Goal: Information Seeking & Learning: Learn about a topic

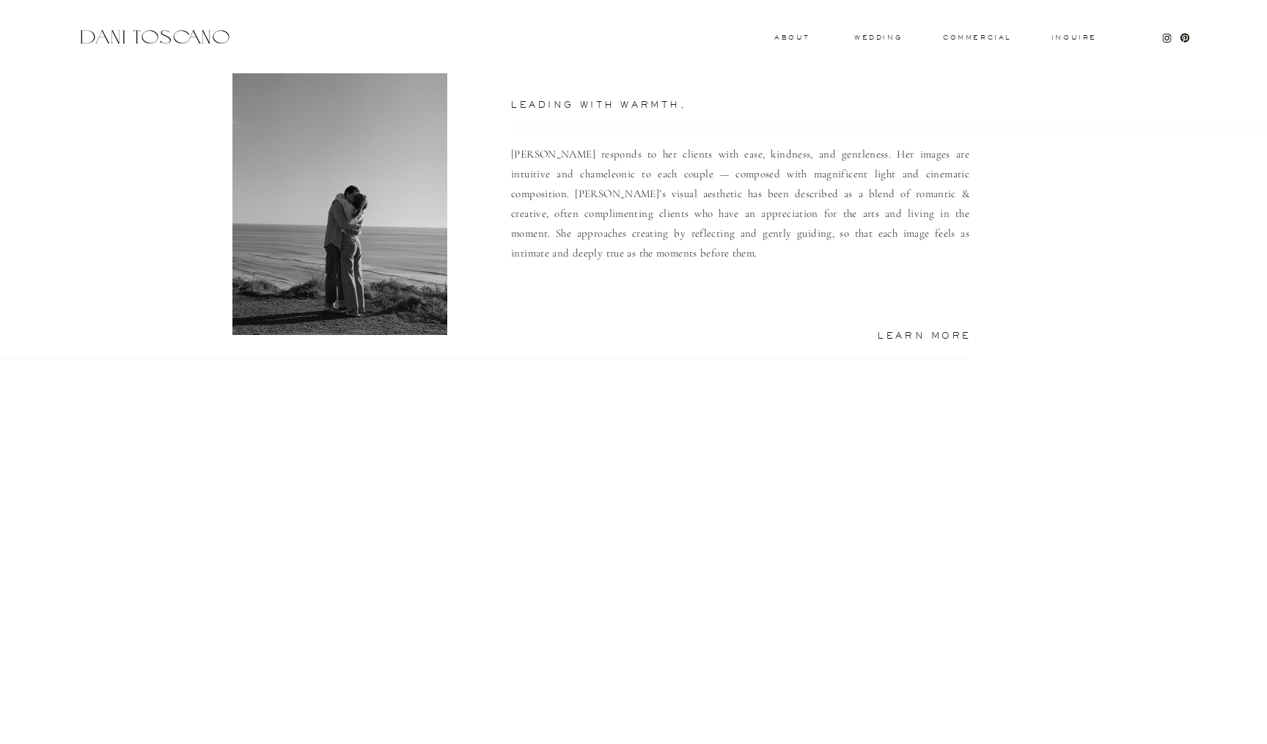
scroll to position [956, 0]
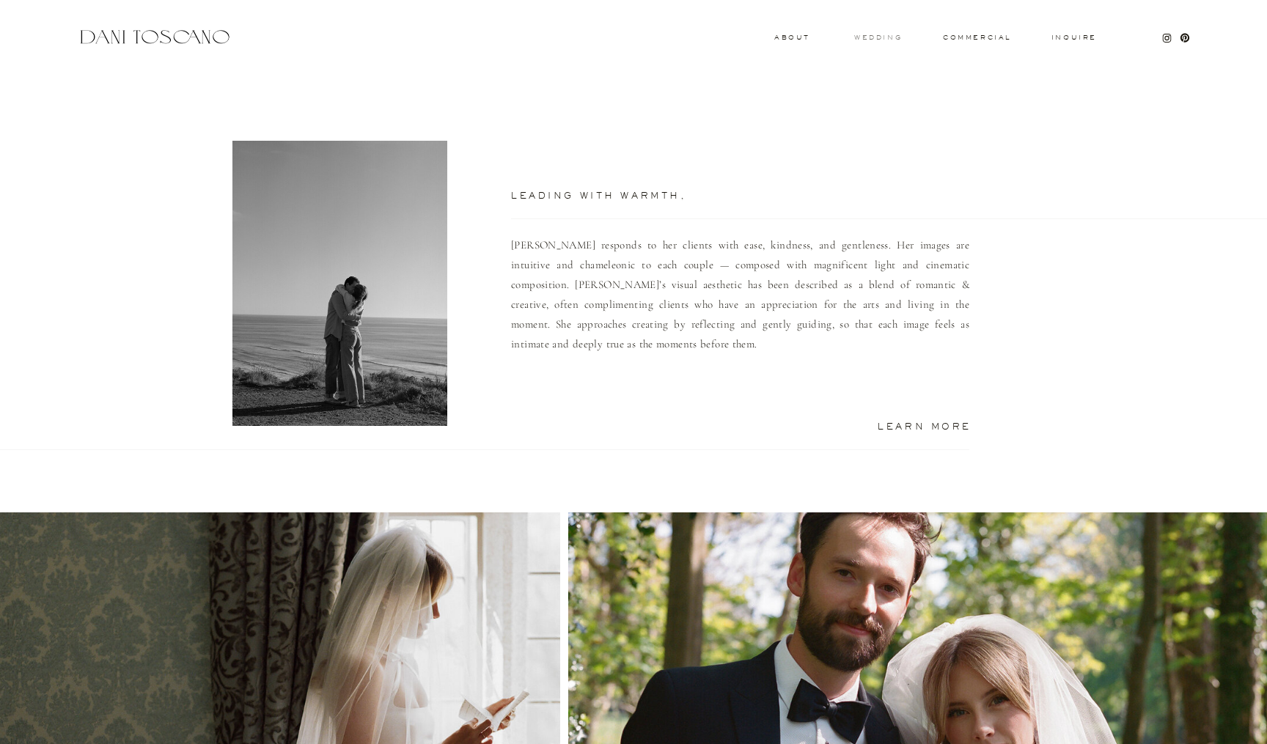
click at [885, 34] on h3 "wedding" at bounding box center [878, 36] width 48 height 5
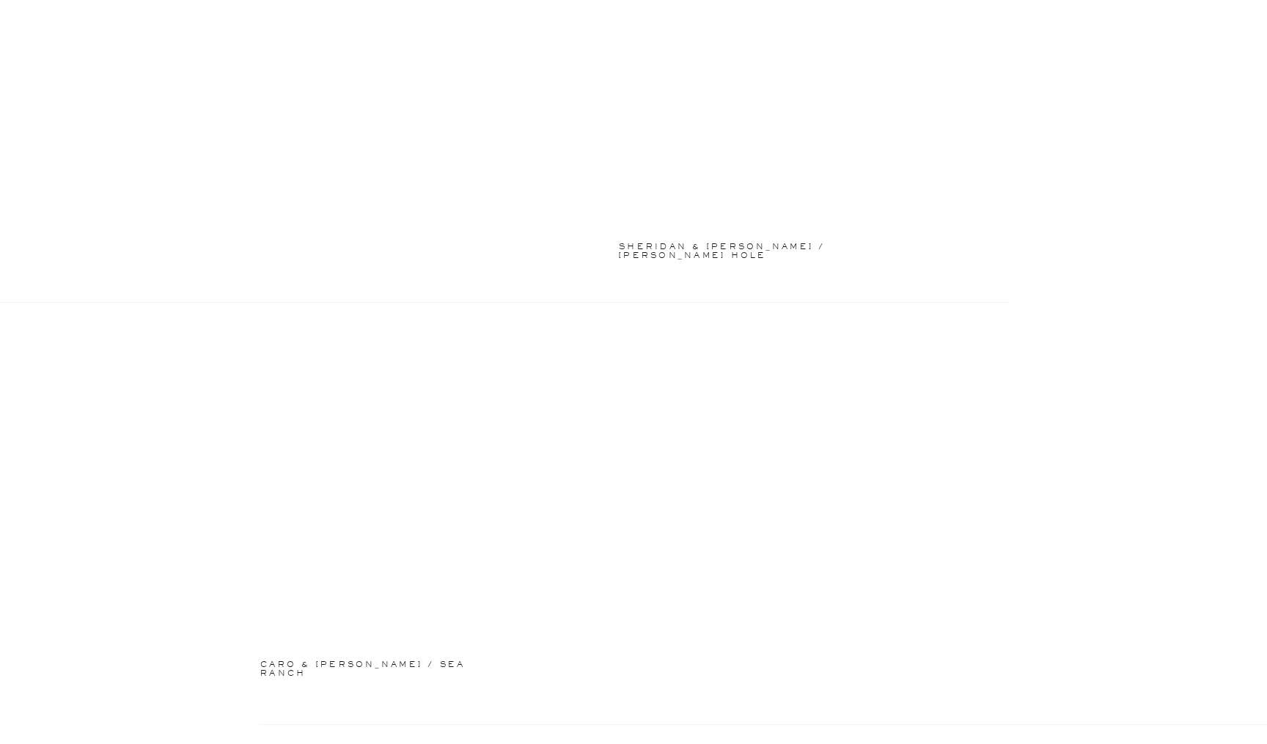
scroll to position [1041, 0]
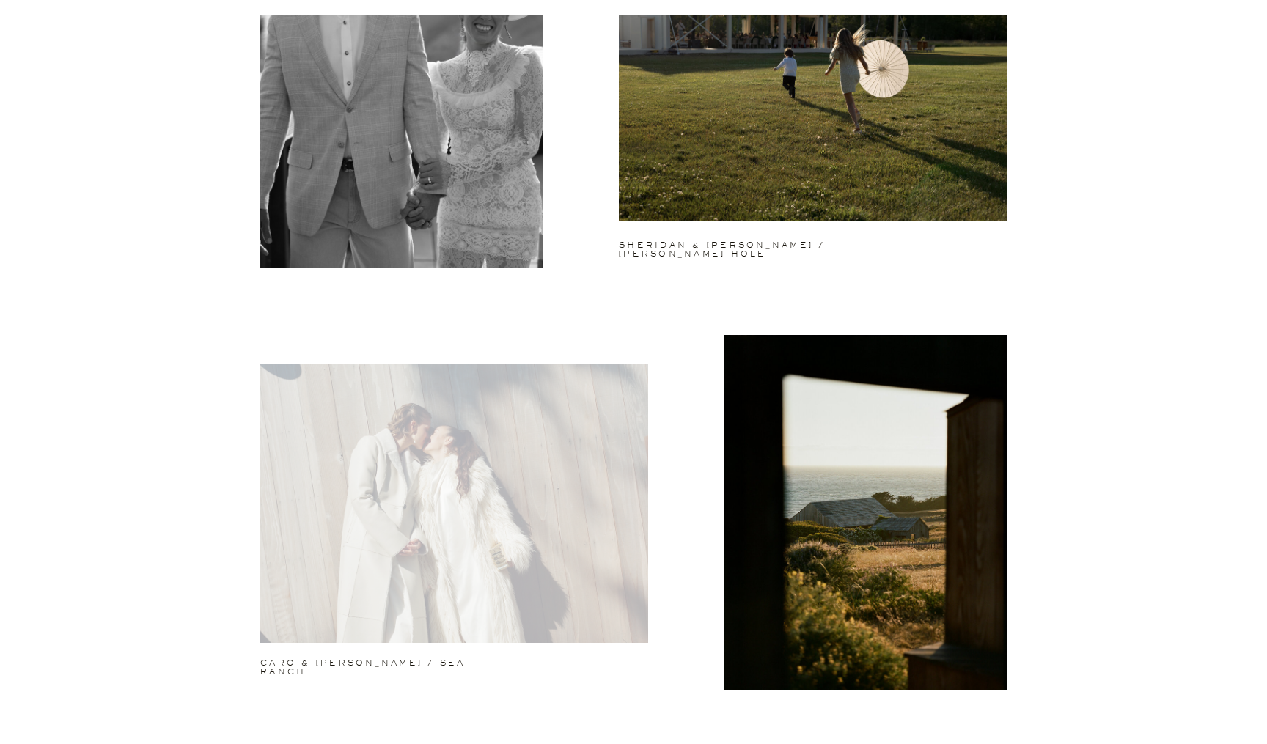
click at [442, 540] on div at bounding box center [454, 503] width 388 height 279
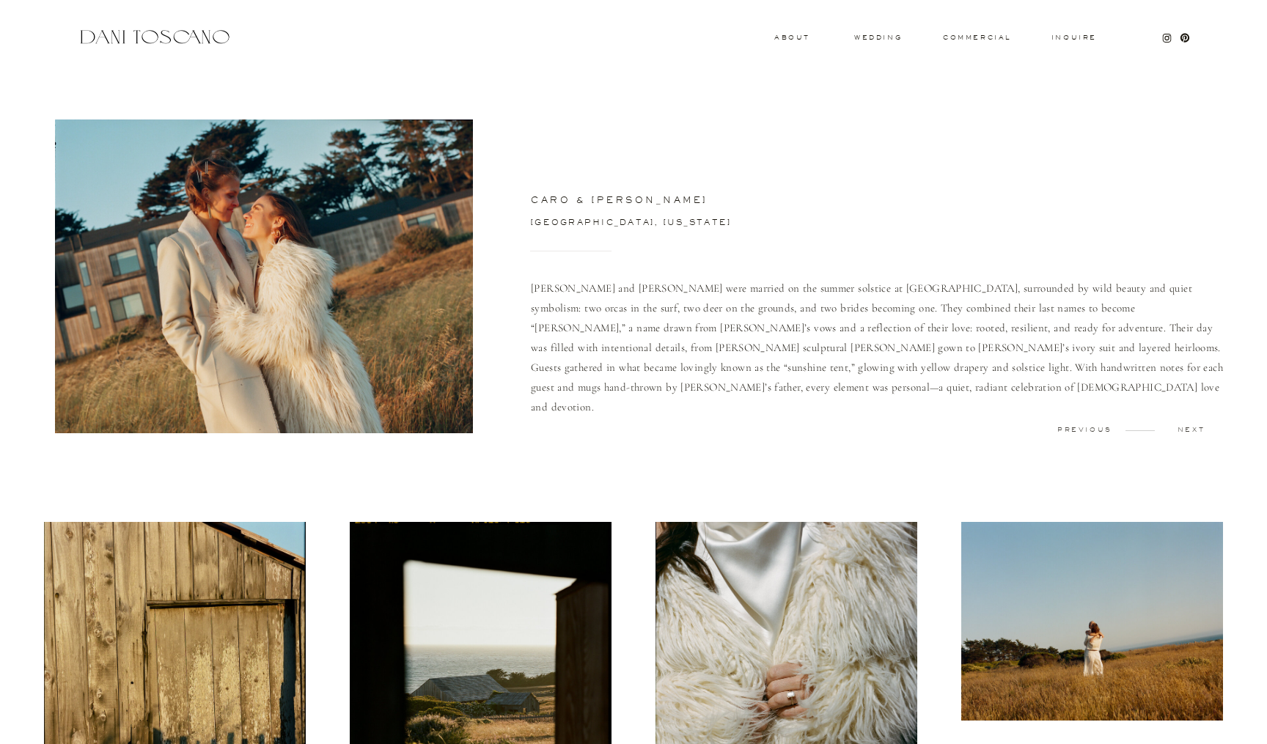
click at [1198, 431] on p "next" at bounding box center [1191, 430] width 73 height 7
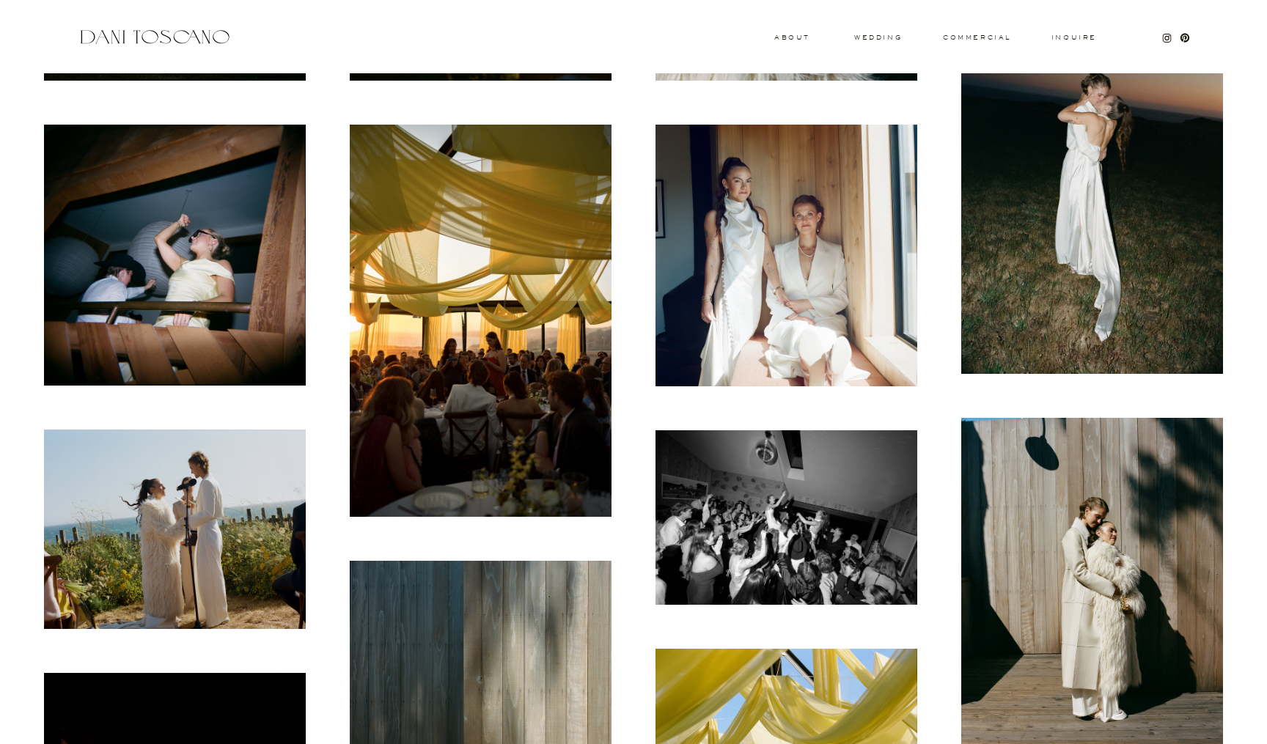
scroll to position [821, 0]
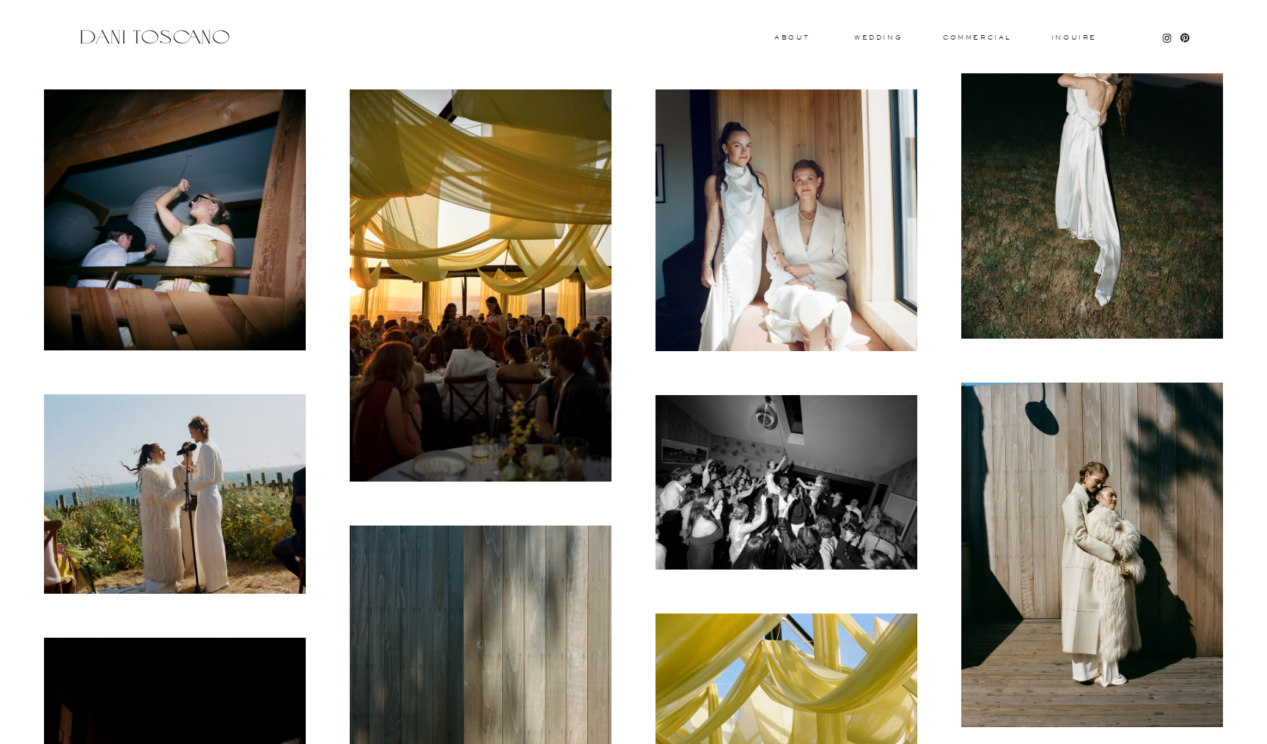
click at [747, 448] on img at bounding box center [786, 482] width 262 height 174
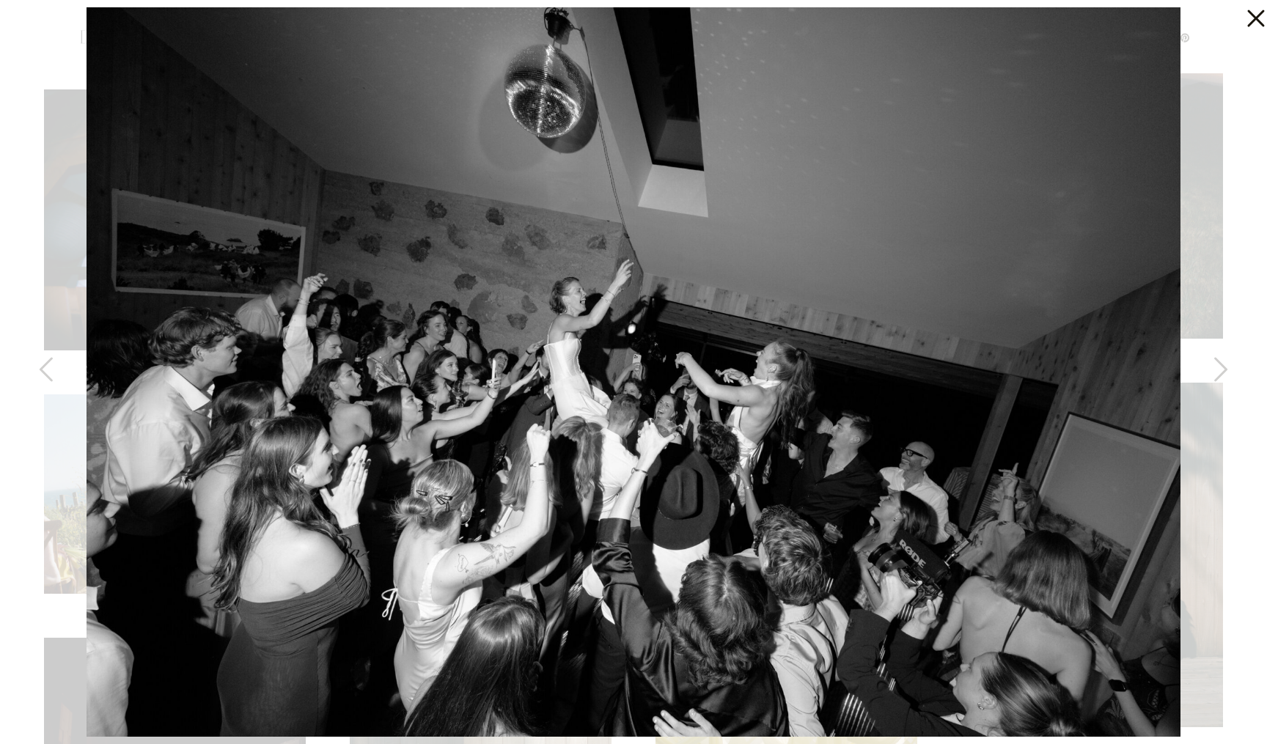
click at [1256, 28] on icon at bounding box center [1252, 14] width 29 height 29
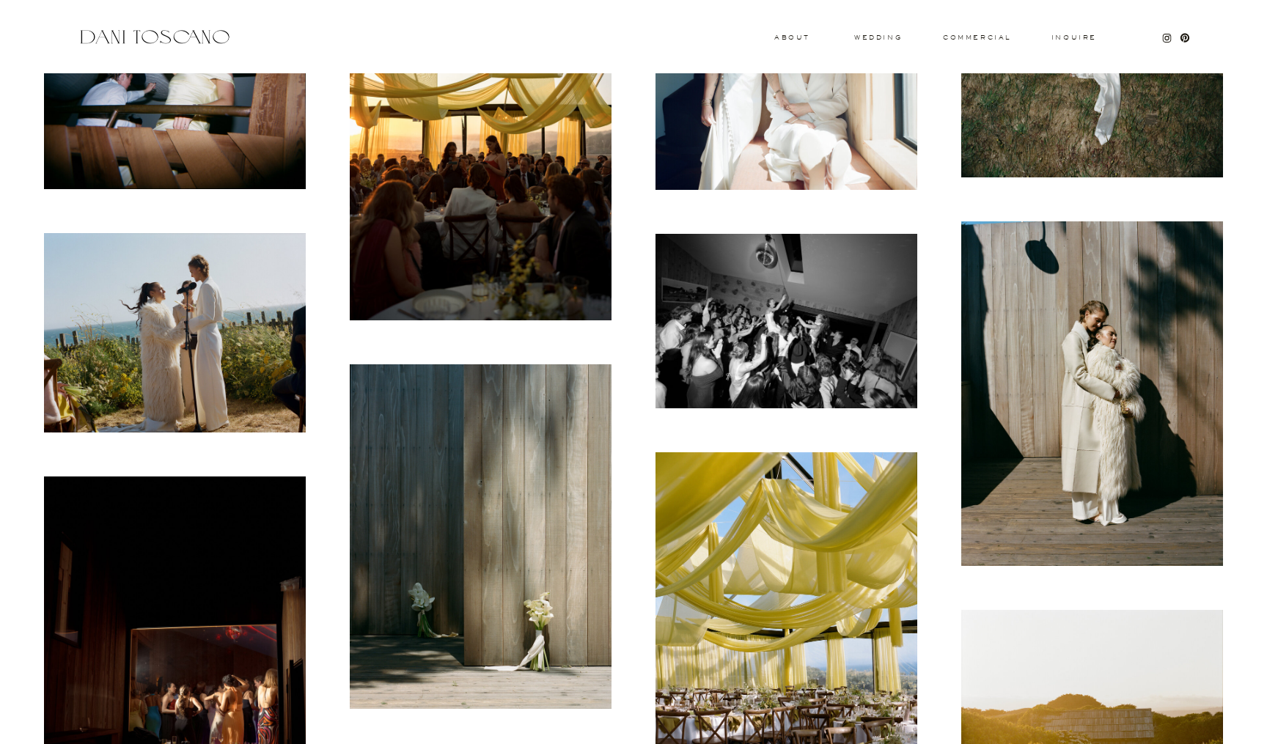
scroll to position [1003, 0]
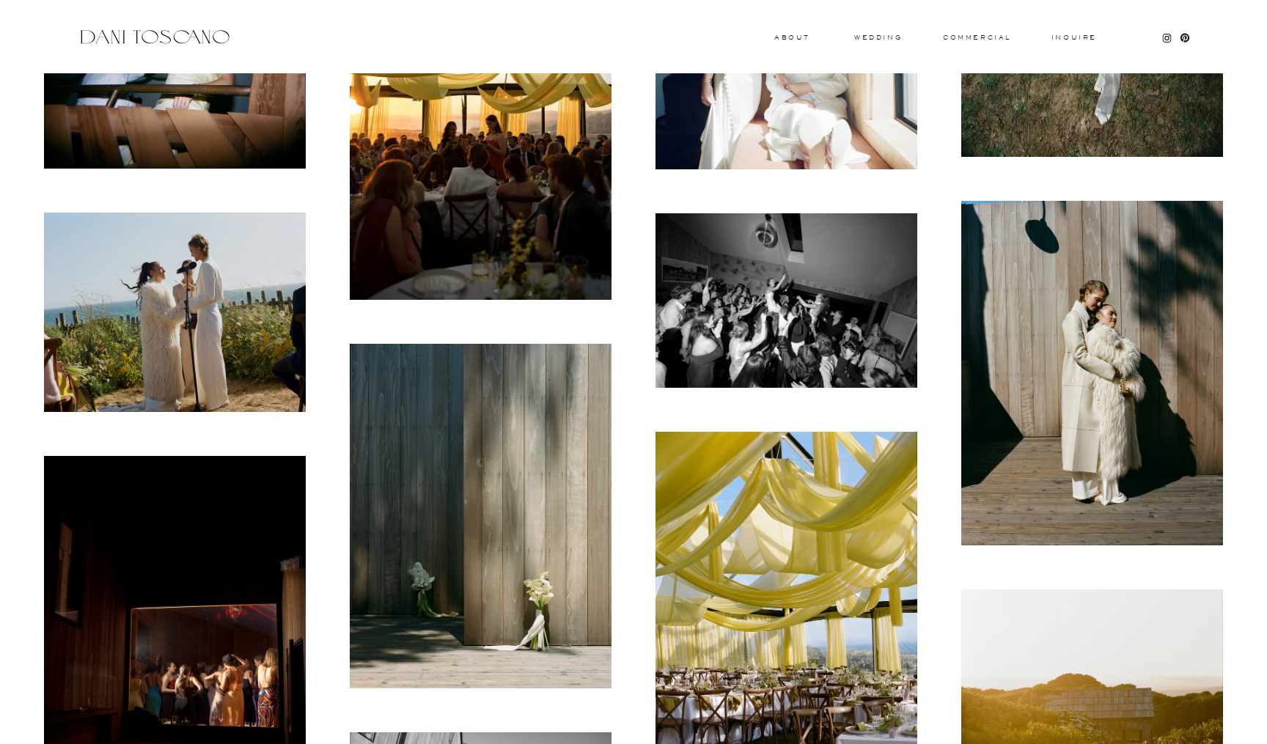
click at [182, 262] on img at bounding box center [175, 312] width 262 height 199
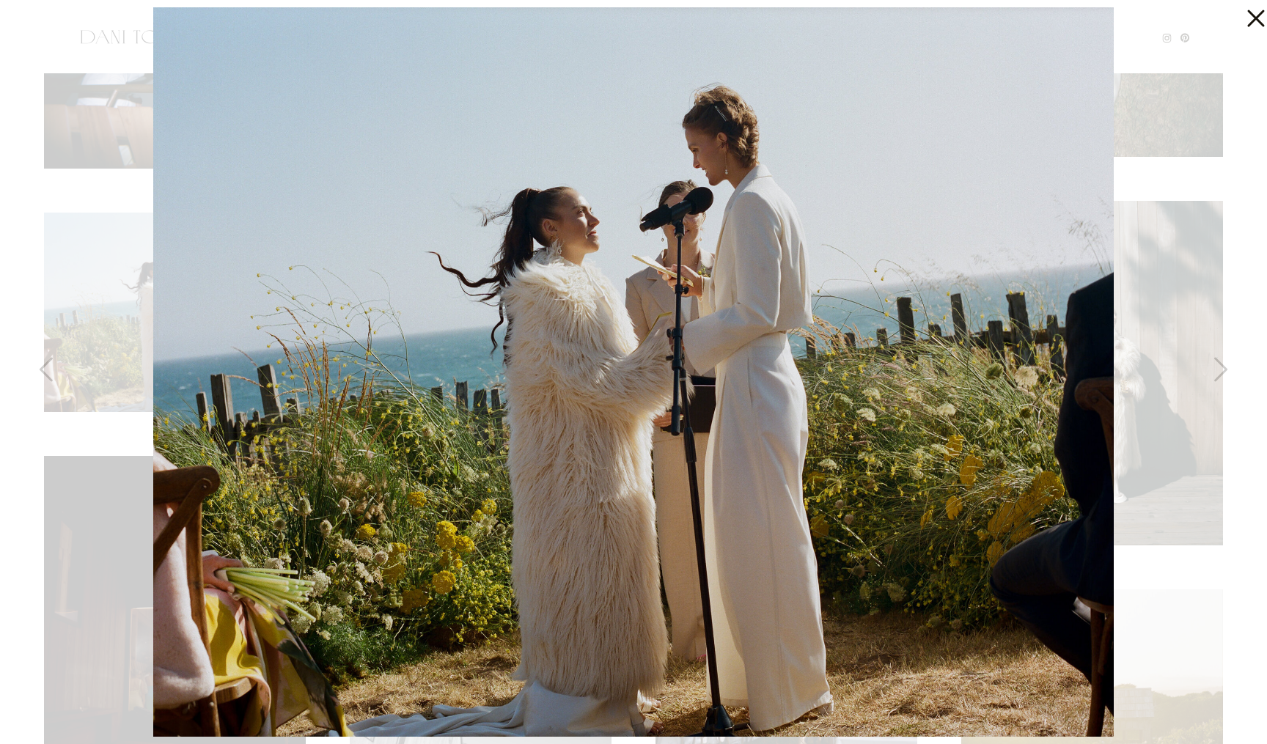
click at [1254, 15] on icon at bounding box center [1252, 14] width 29 height 29
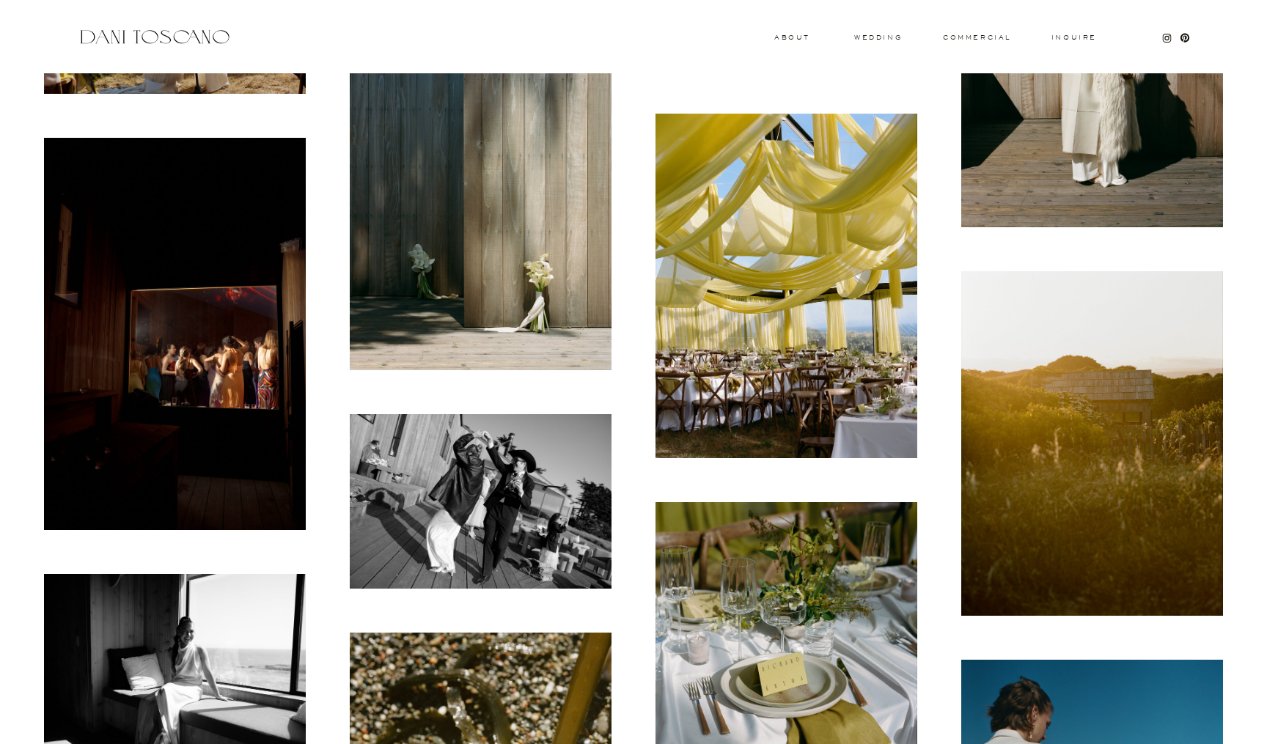
scroll to position [1326, 0]
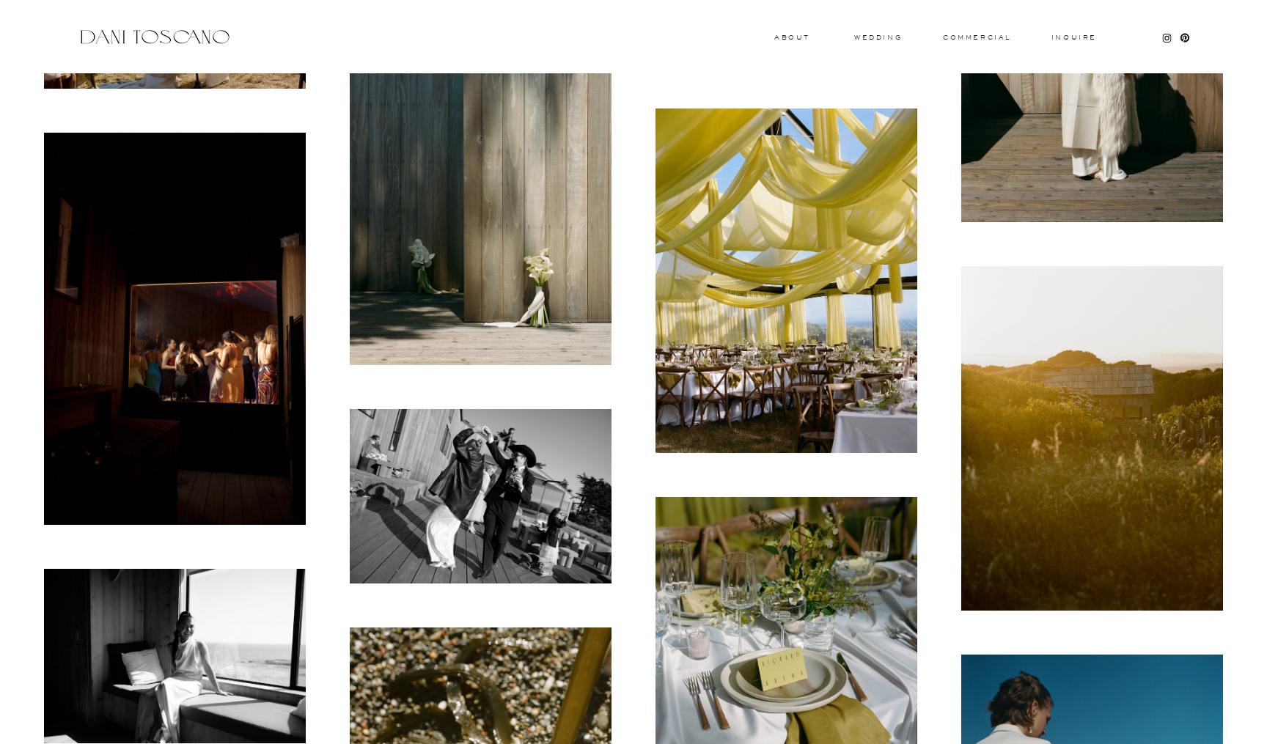
click at [457, 504] on img at bounding box center [481, 496] width 262 height 174
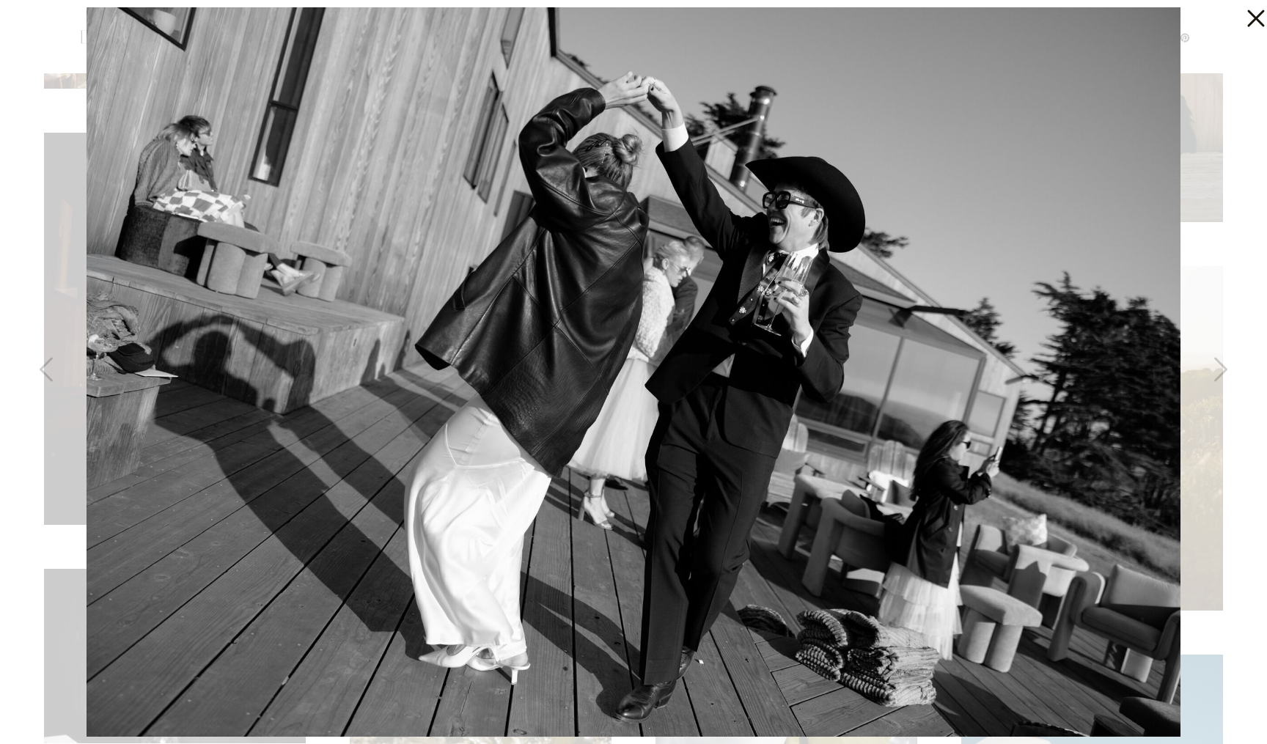
click at [1252, 12] on icon at bounding box center [1252, 14] width 29 height 29
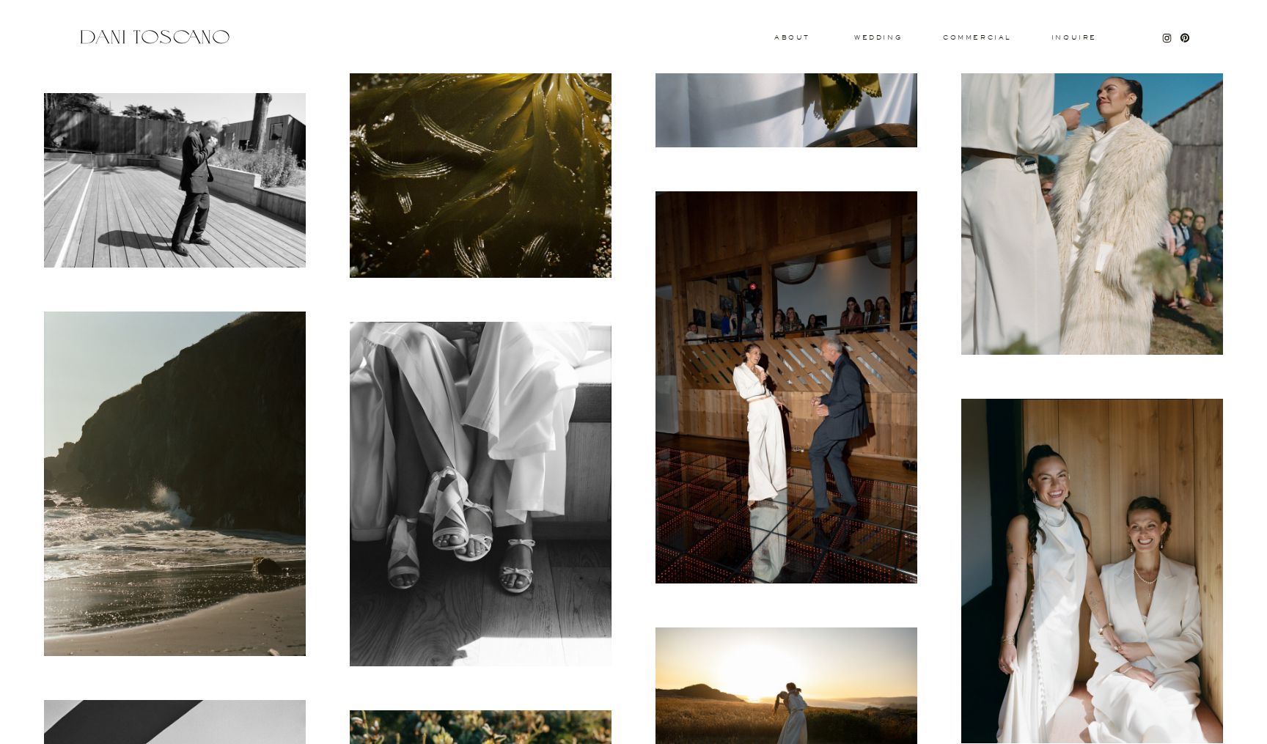
scroll to position [2028, 0]
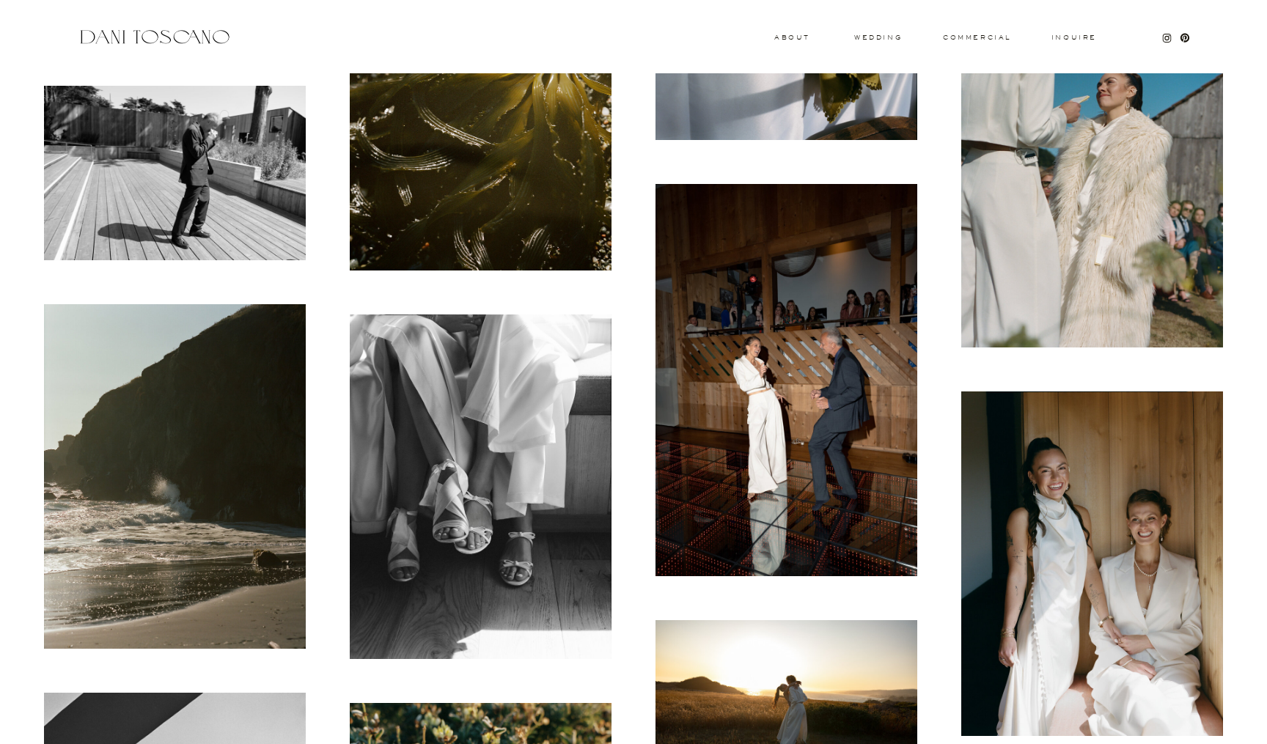
click at [727, 451] on img at bounding box center [786, 380] width 262 height 393
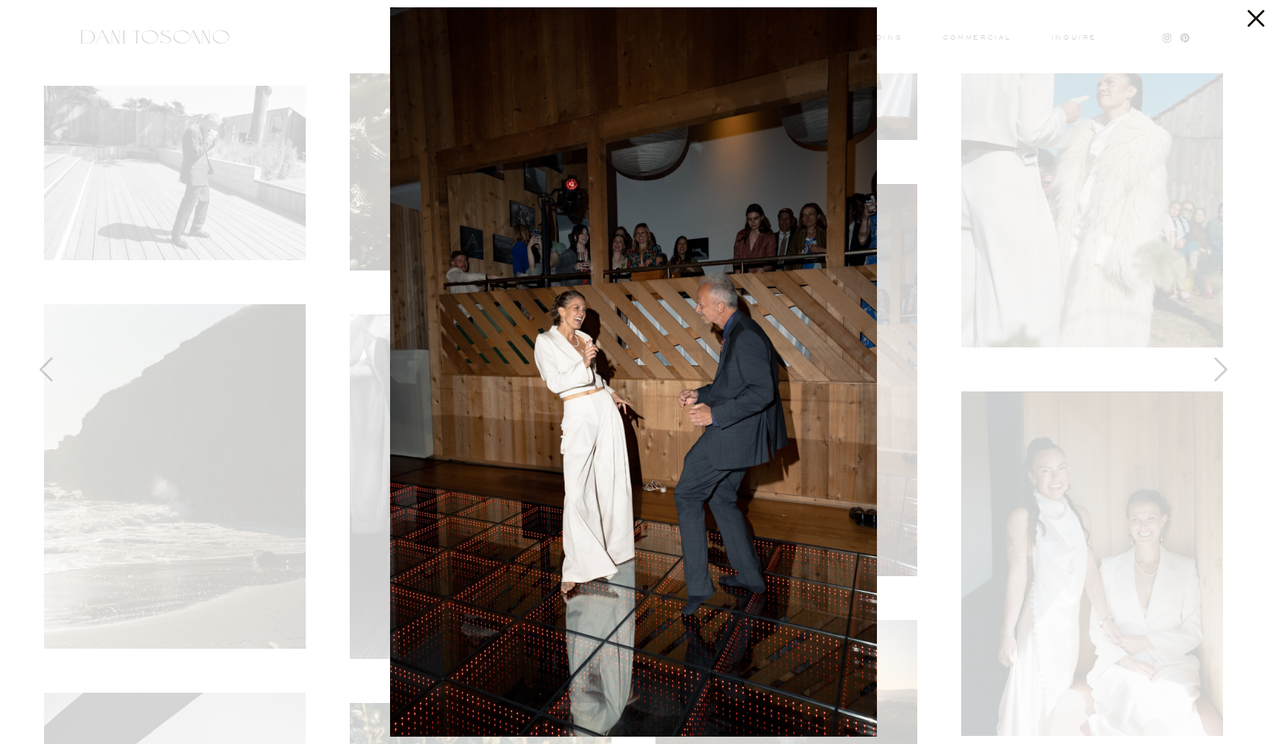
click at [1256, 20] on icon at bounding box center [1252, 14] width 29 height 29
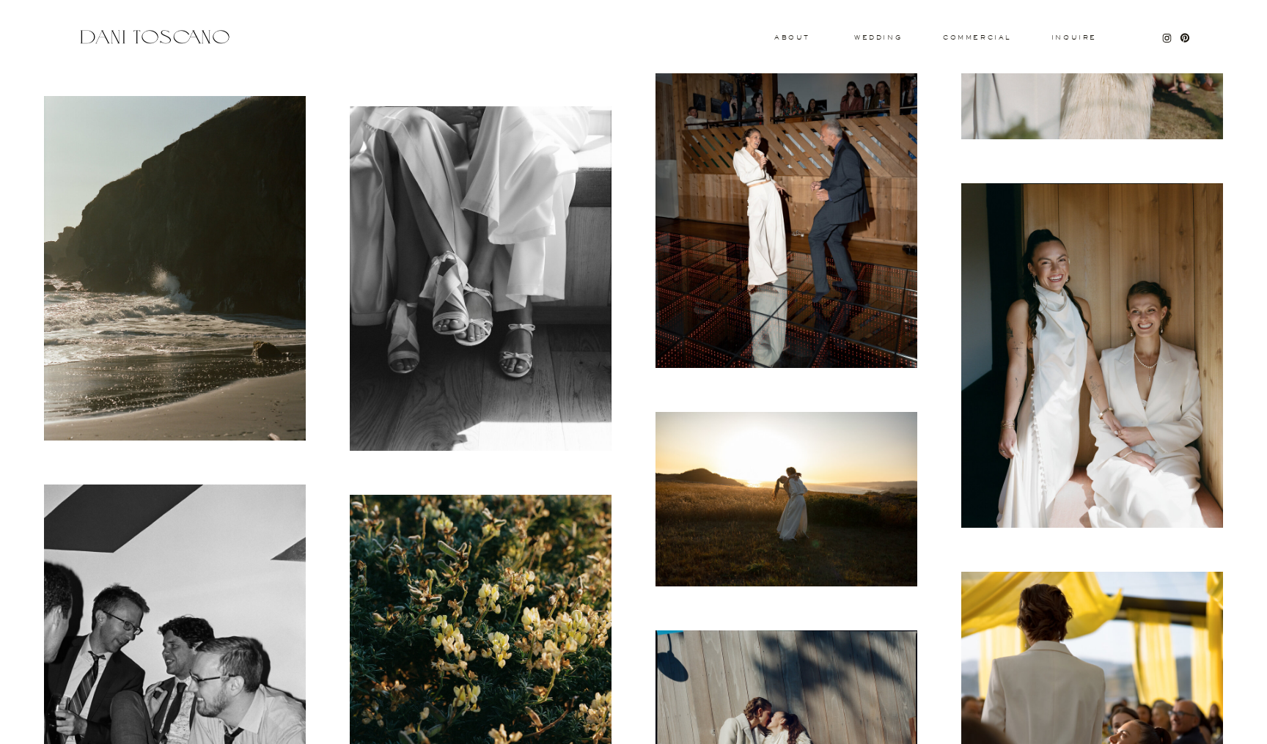
scroll to position [2238, 0]
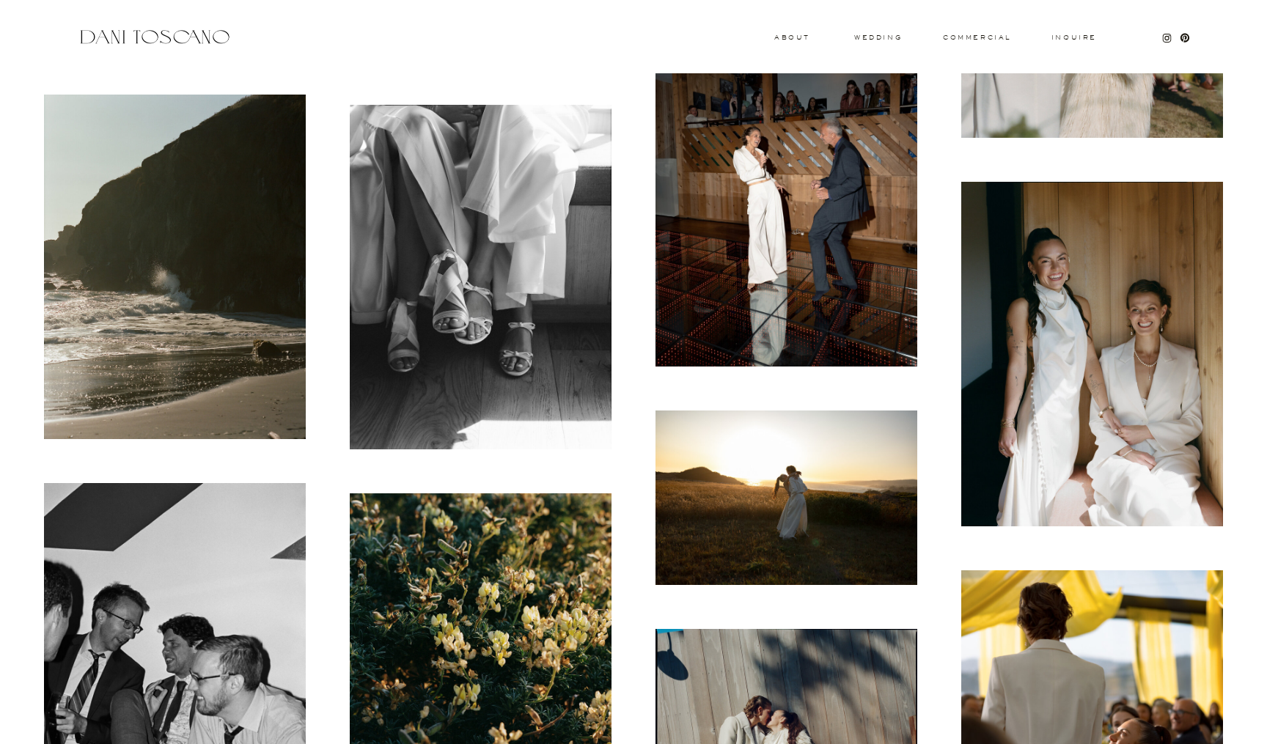
click at [1074, 369] on img at bounding box center [1092, 354] width 262 height 345
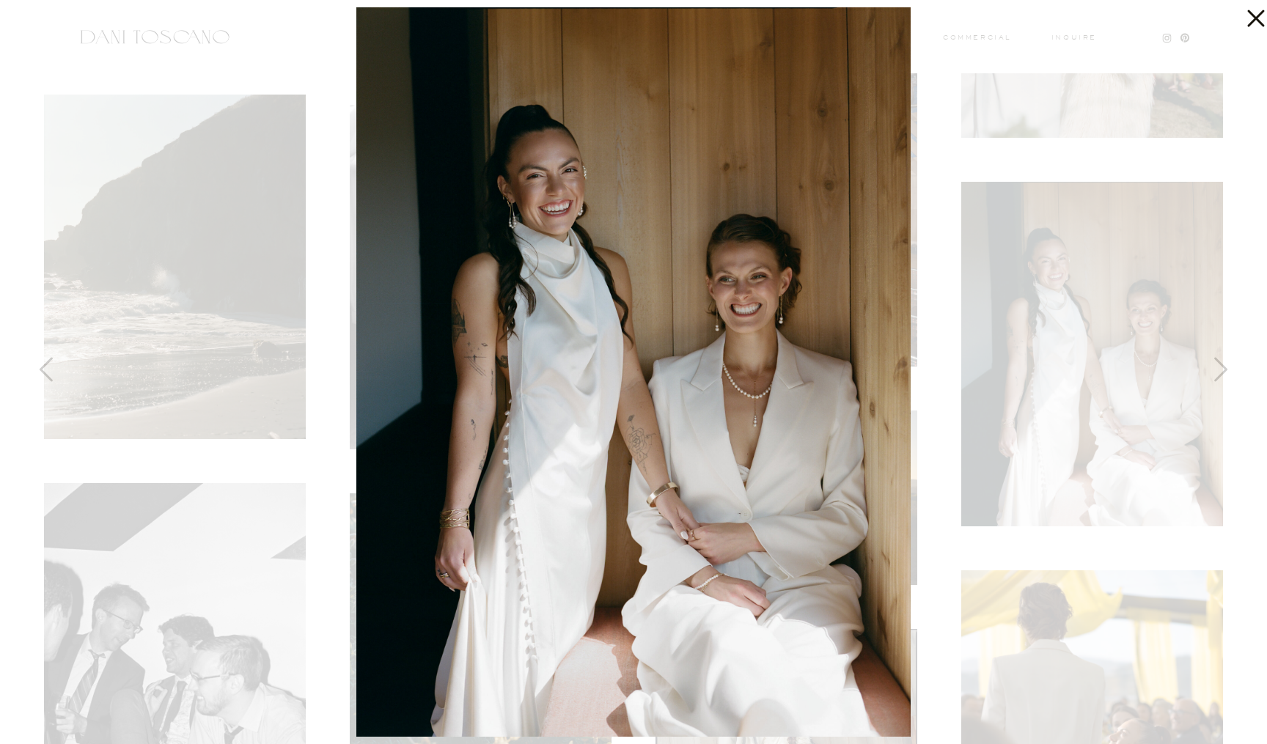
click at [1257, 15] on icon at bounding box center [1255, 18] width 17 height 17
click at [1254, 12] on icon at bounding box center [1252, 14] width 29 height 29
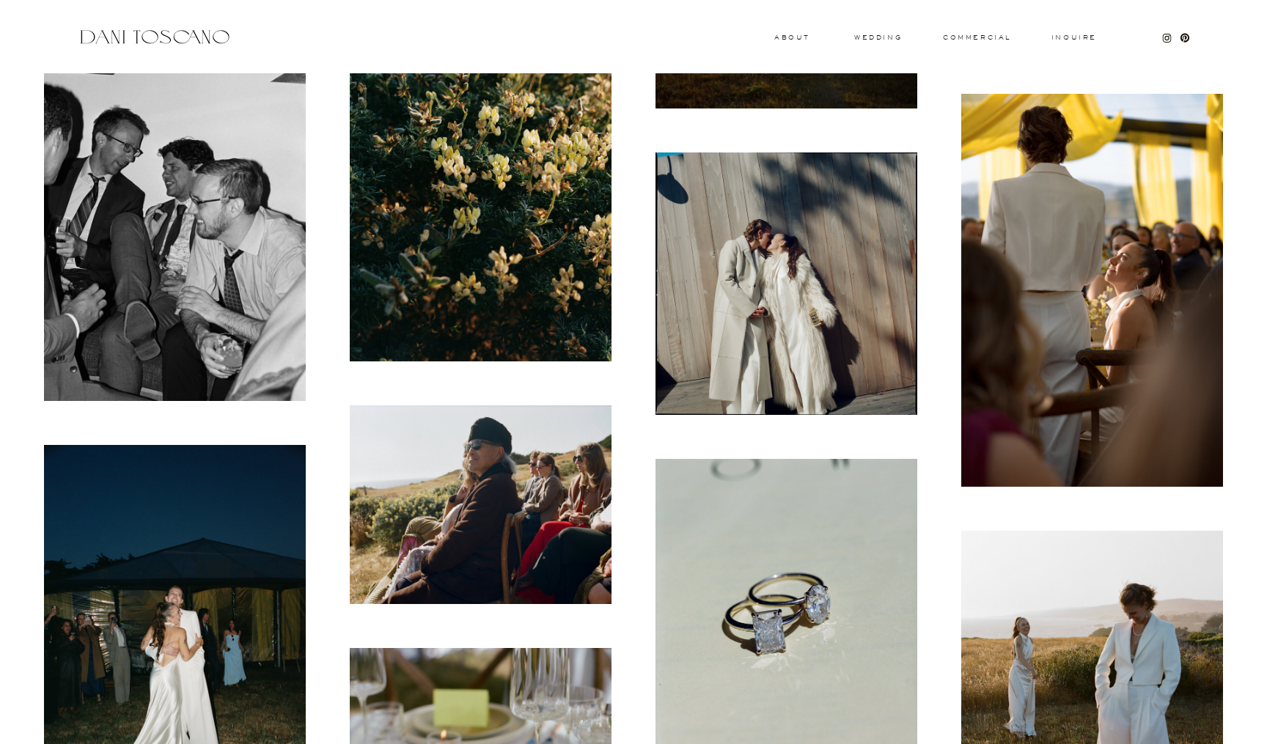
scroll to position [2705, 0]
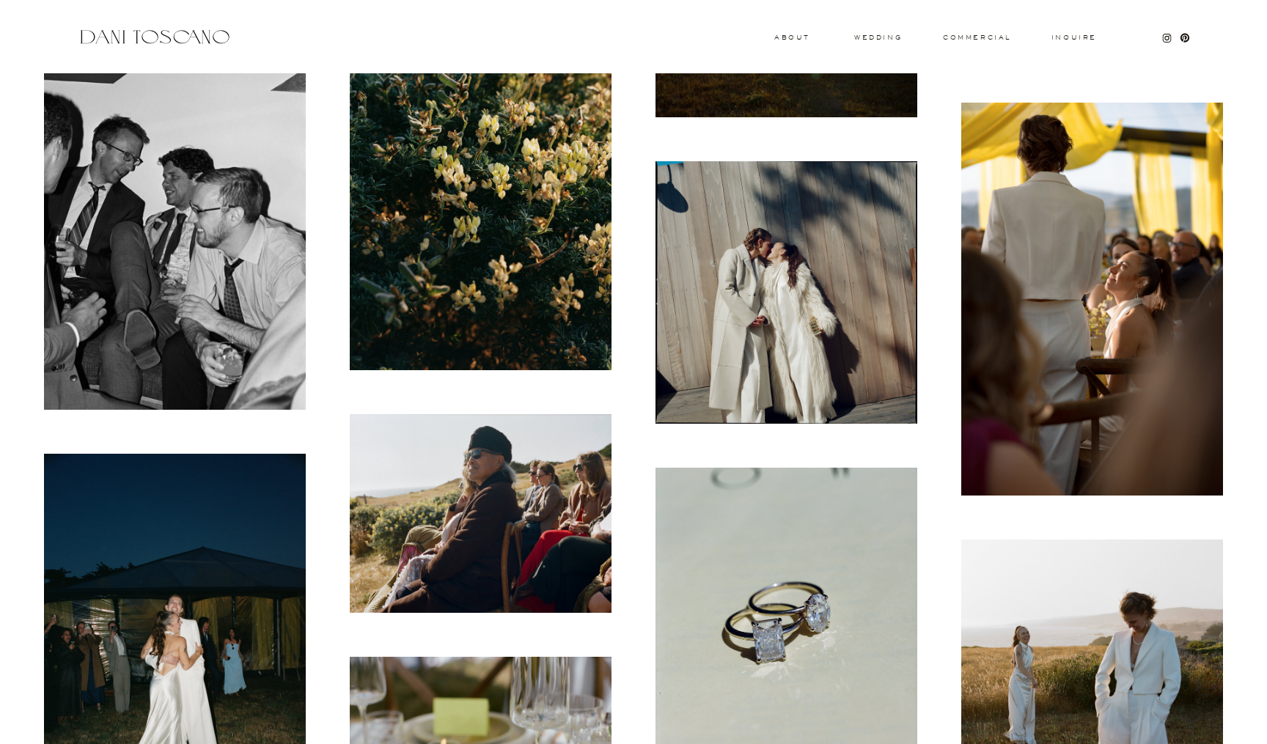
click at [1158, 254] on img at bounding box center [1092, 299] width 262 height 393
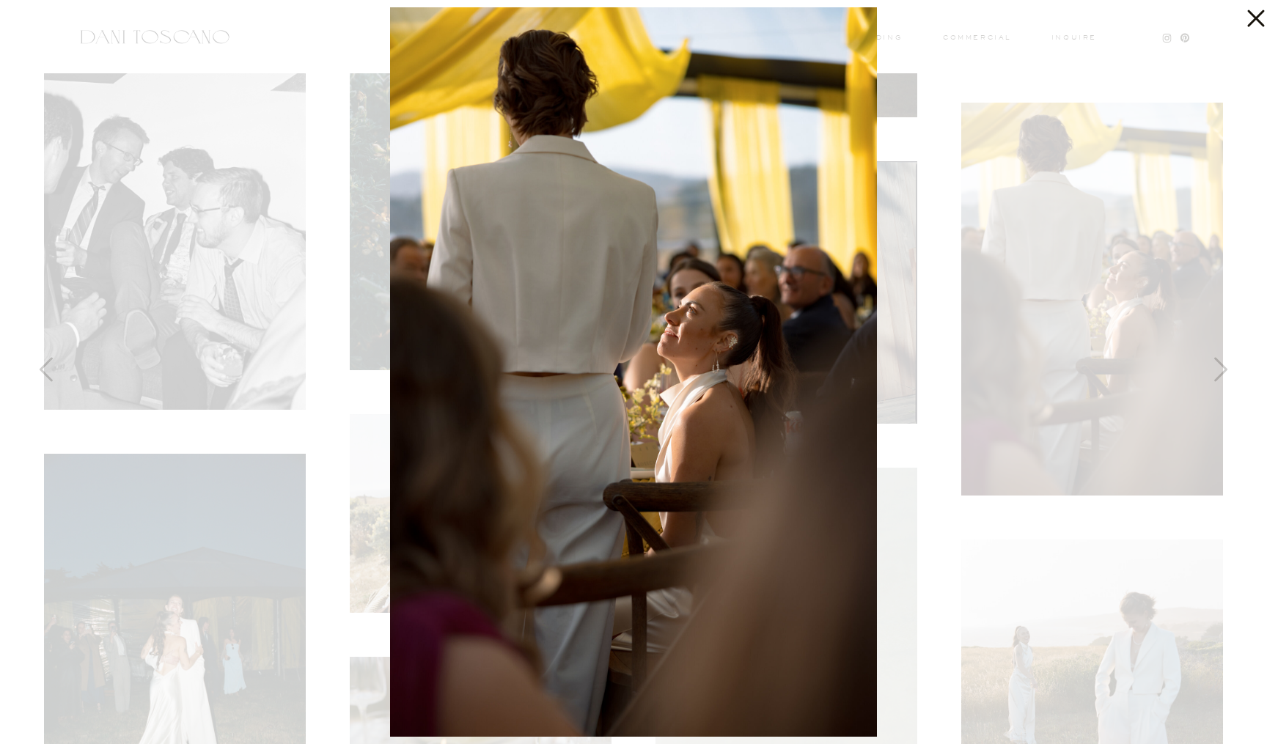
click at [1251, 17] on icon at bounding box center [1252, 14] width 29 height 29
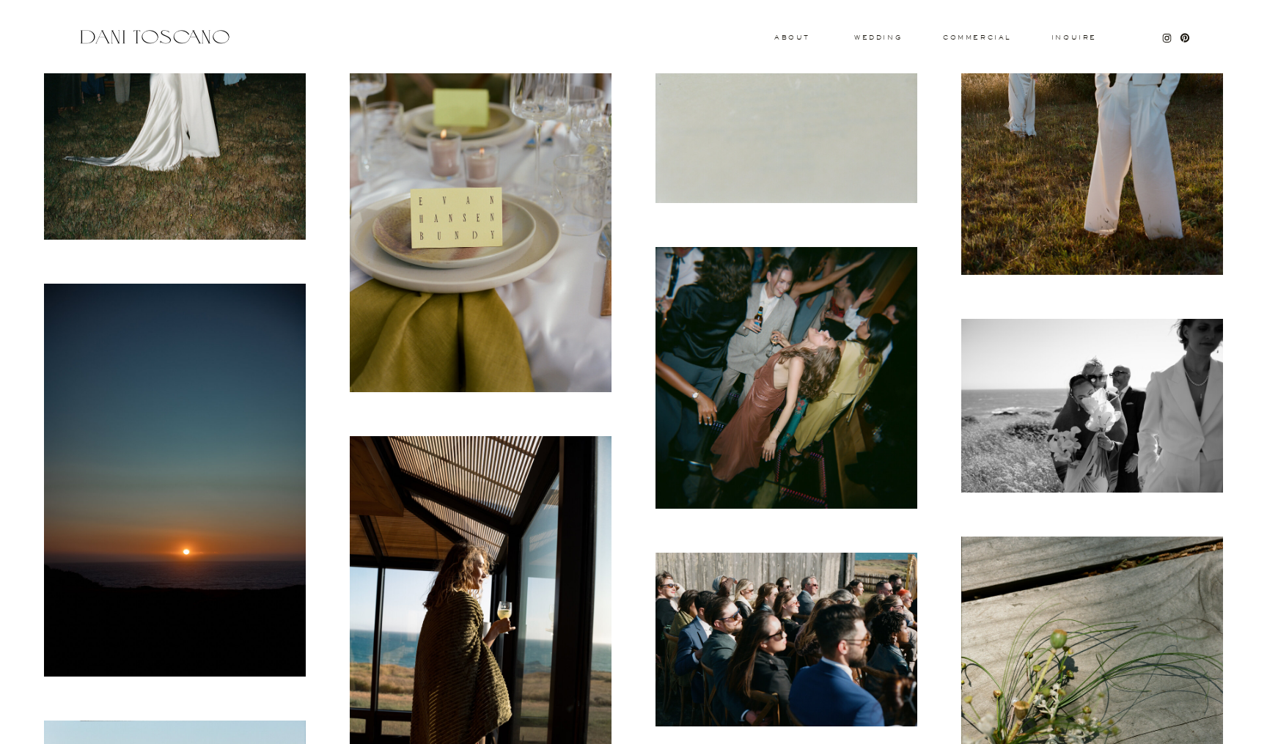
scroll to position [3339, 0]
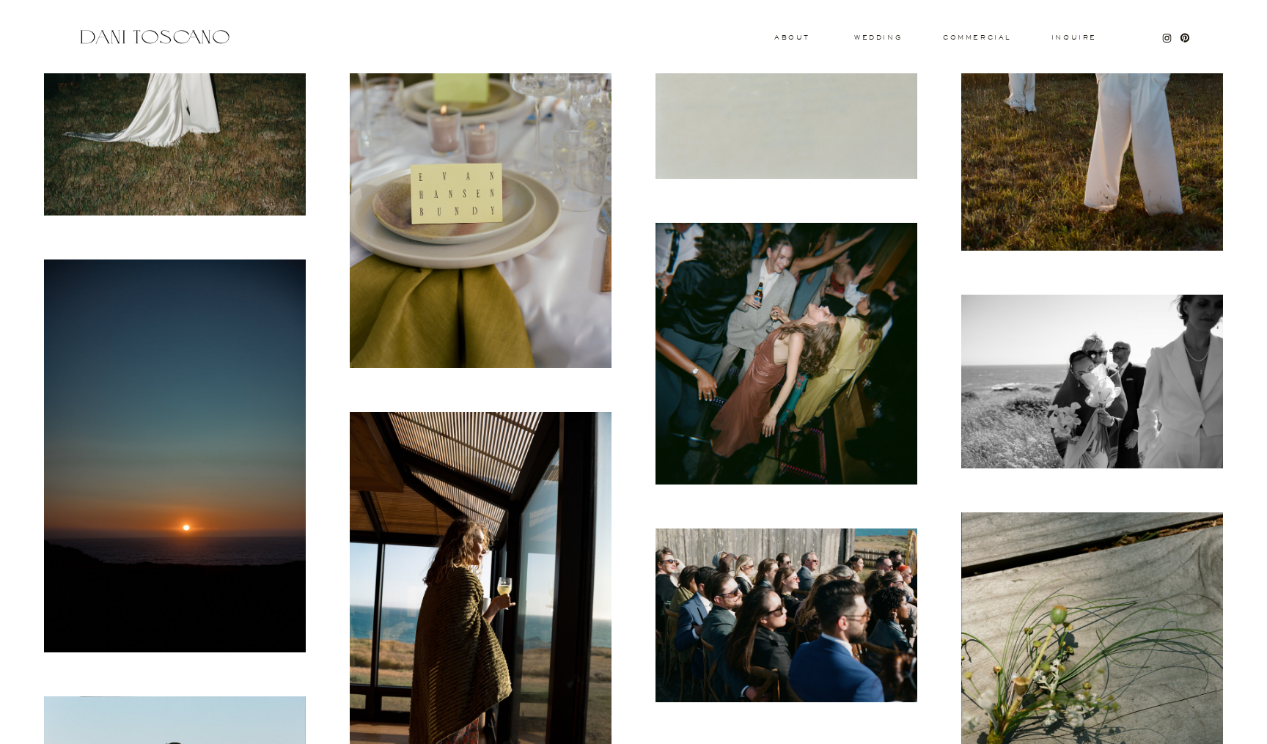
click at [1098, 298] on img at bounding box center [1092, 382] width 262 height 174
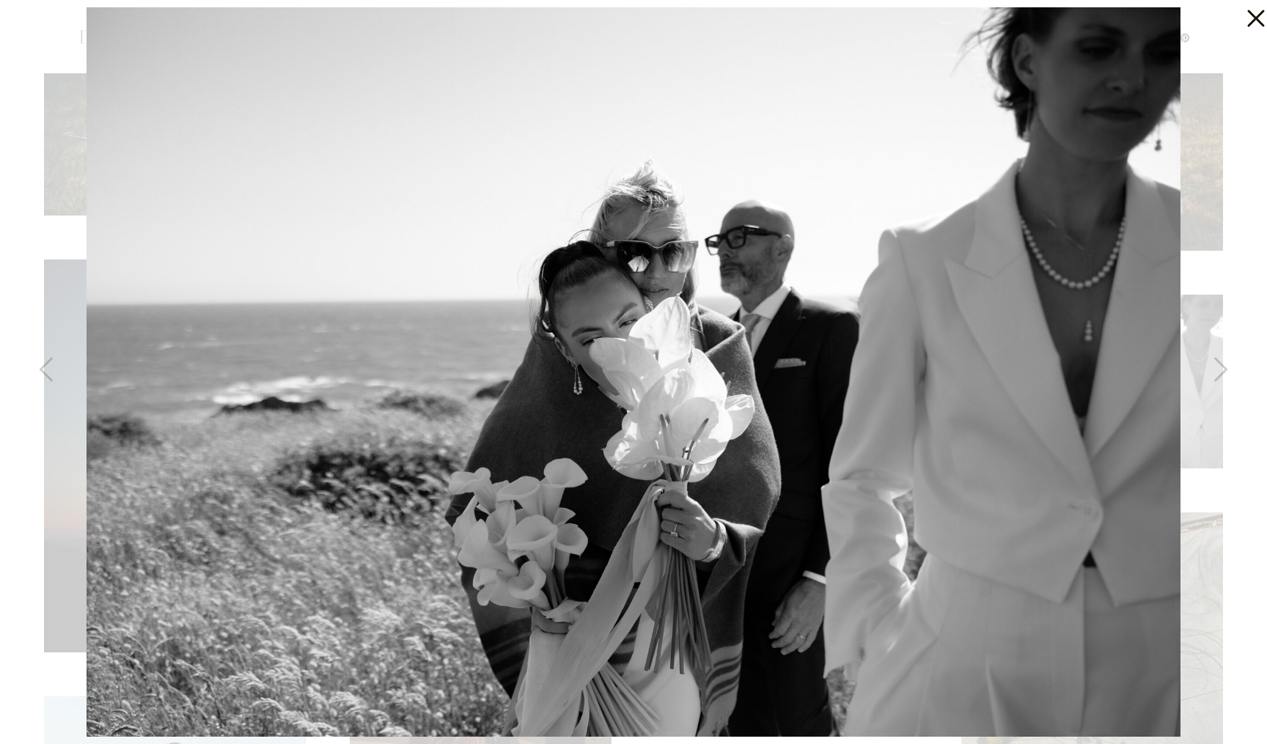
click at [1250, 22] on icon at bounding box center [1255, 18] width 17 height 17
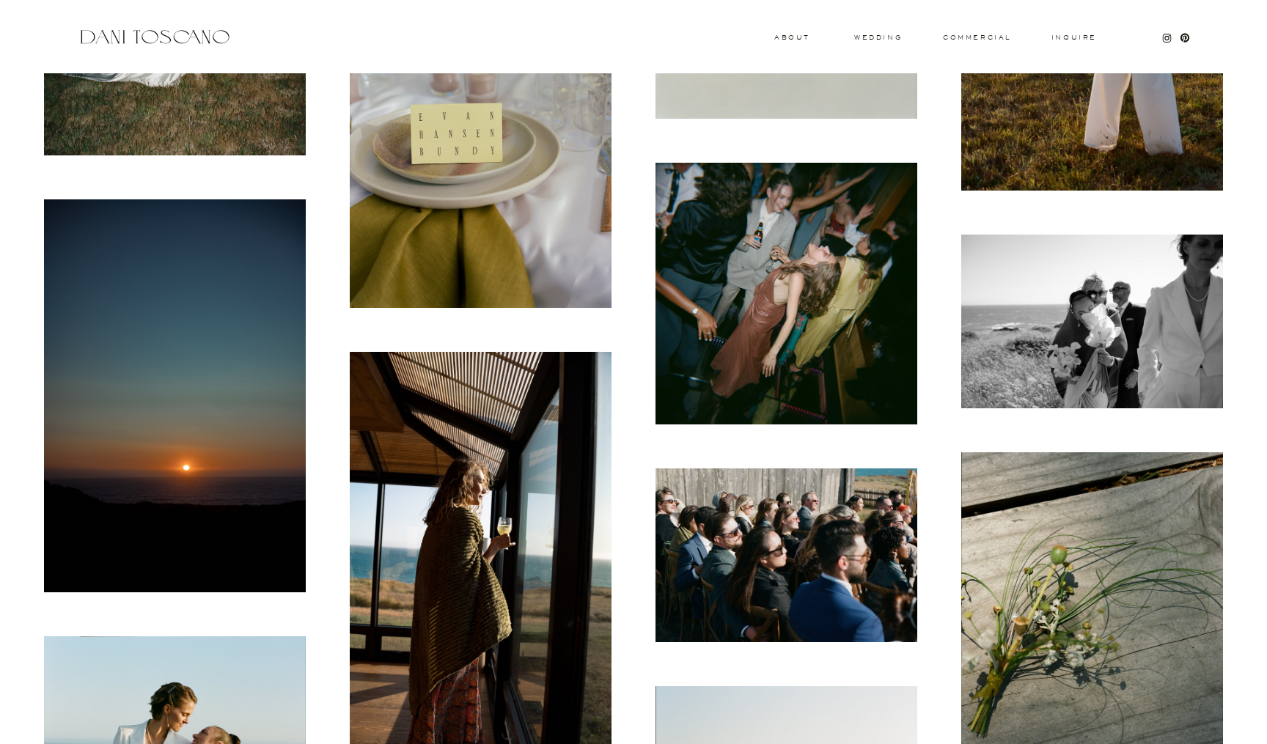
scroll to position [3699, 0]
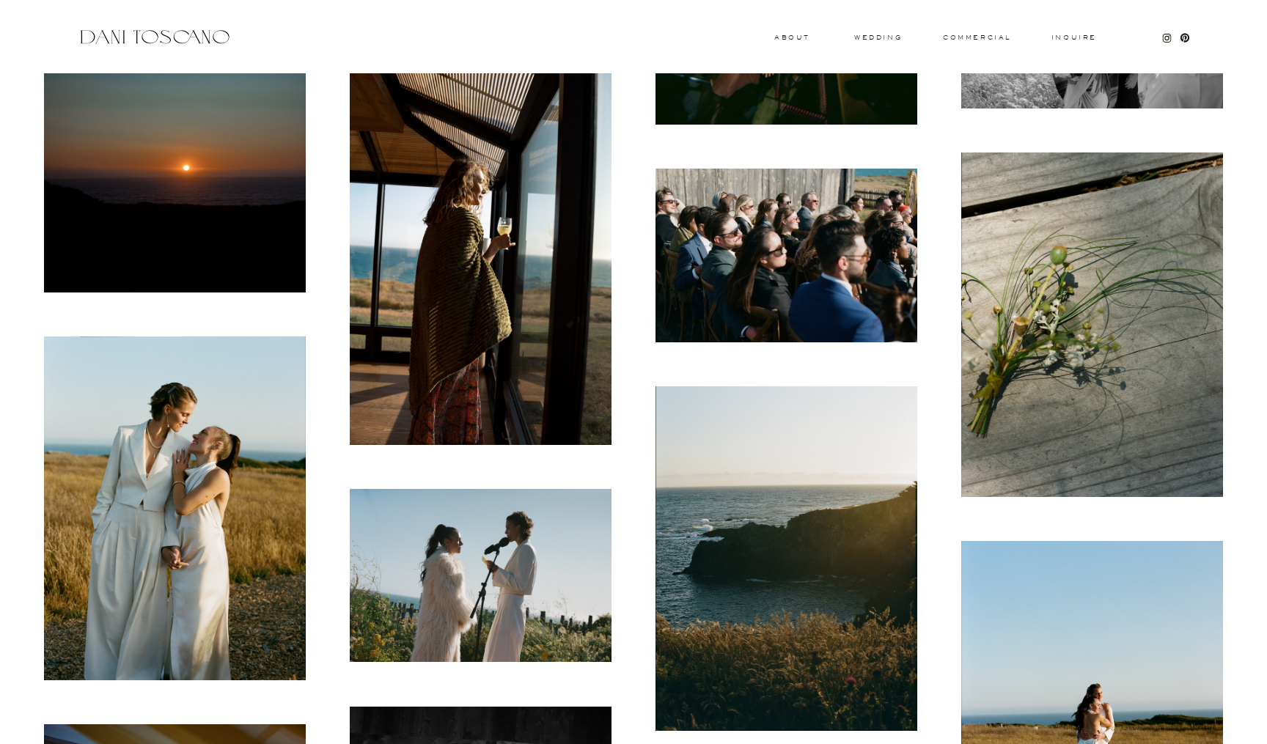
click at [809, 182] on img at bounding box center [786, 256] width 262 height 174
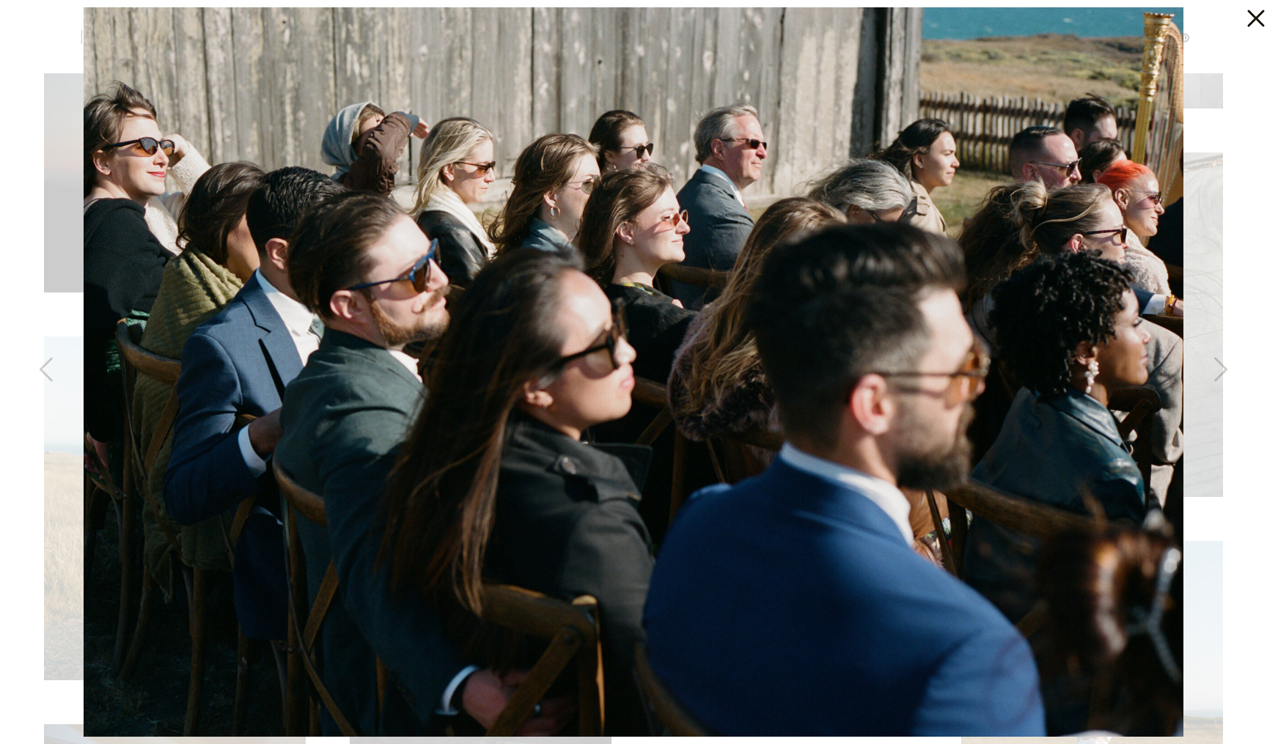
click at [1257, 13] on icon at bounding box center [1252, 14] width 29 height 29
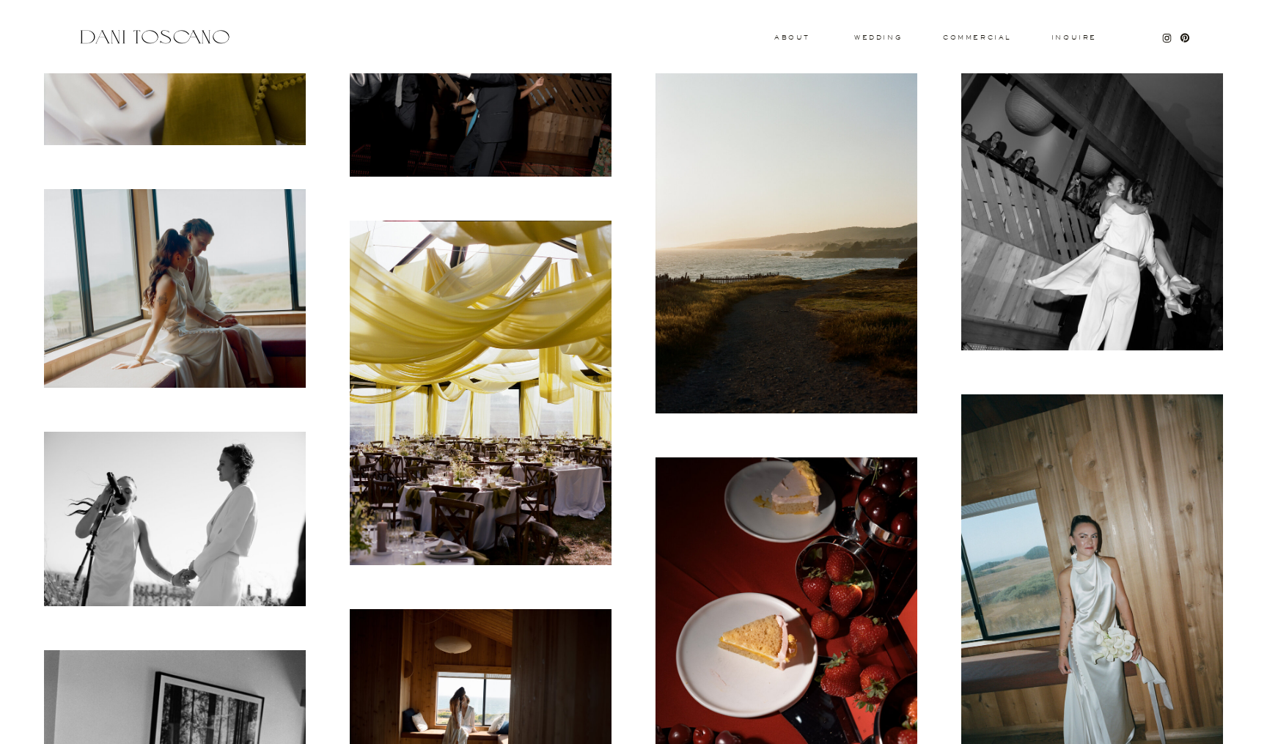
scroll to position [5056, 0]
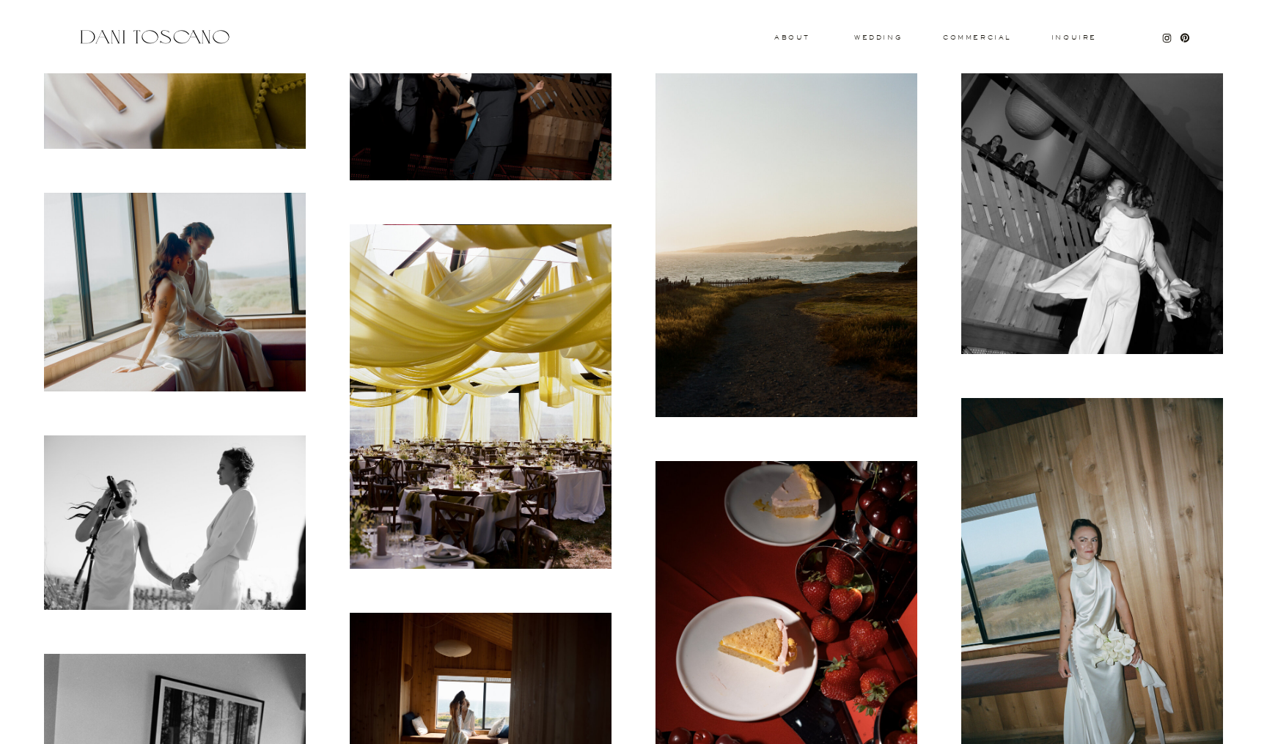
click at [1079, 158] on img at bounding box center [1092, 157] width 262 height 393
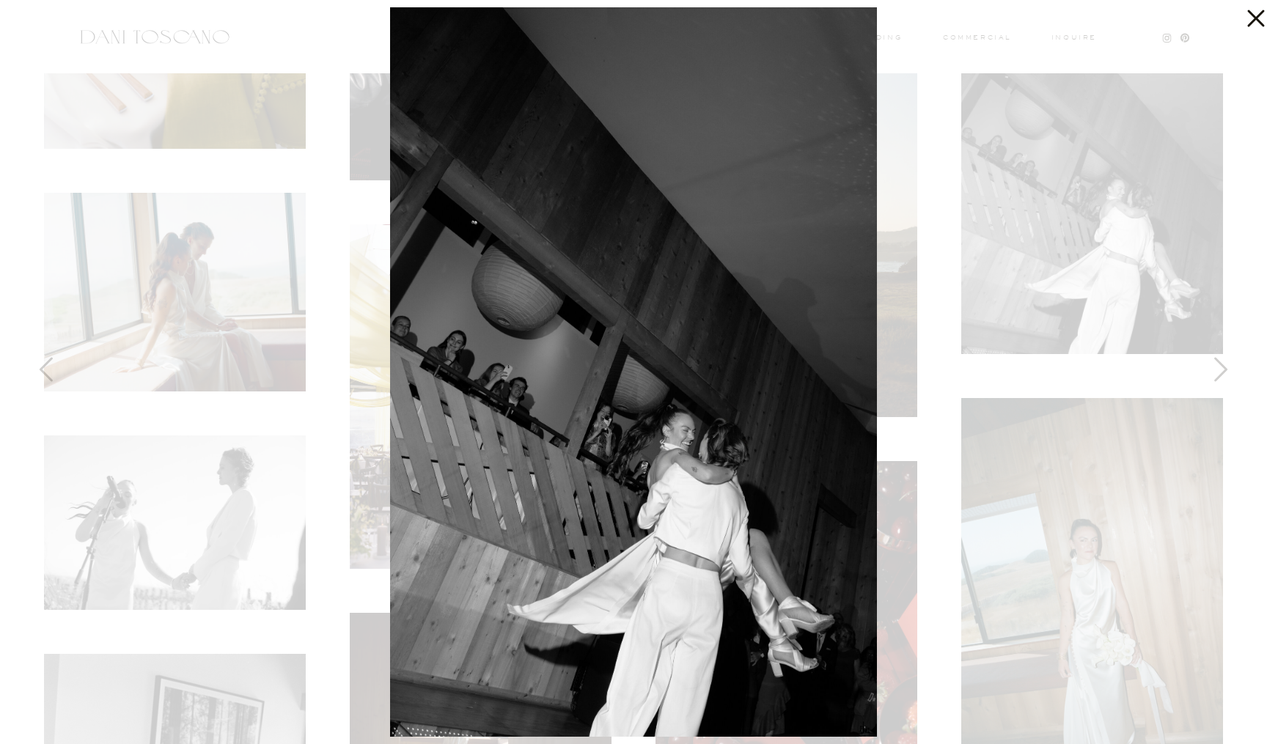
click at [1250, 19] on icon at bounding box center [1252, 14] width 29 height 29
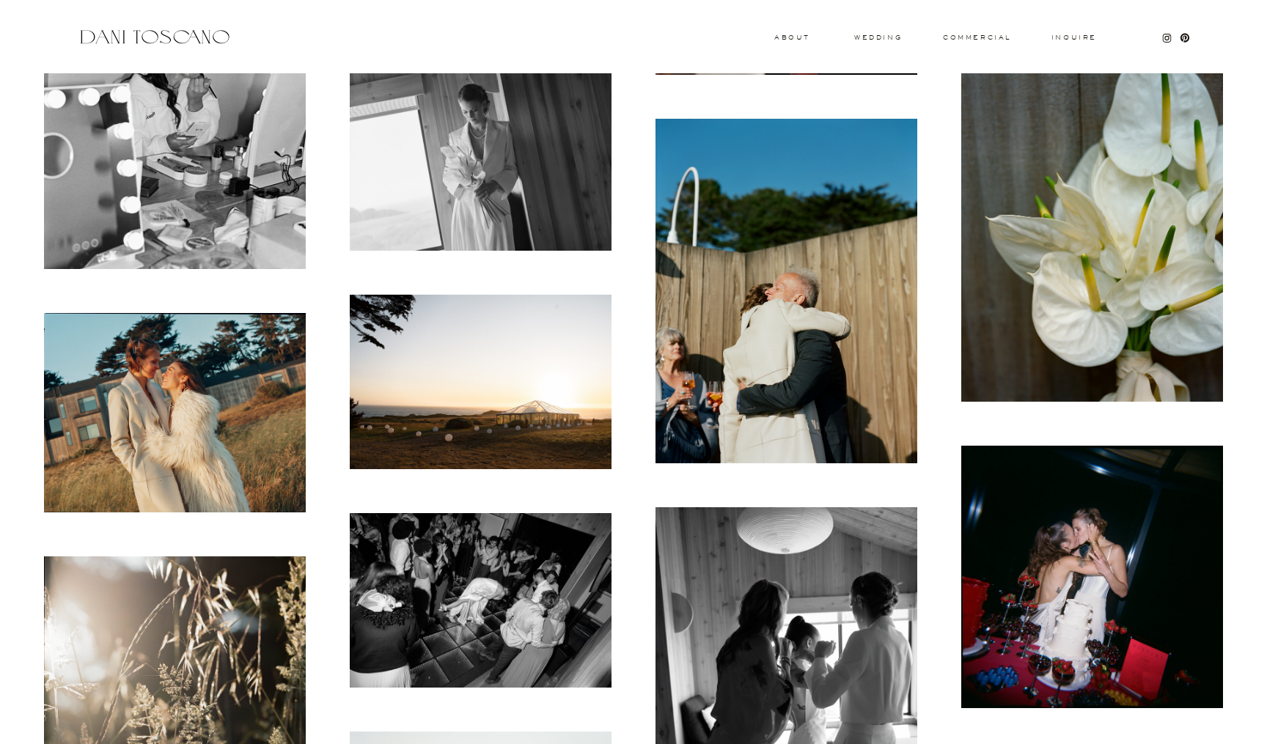
scroll to position [5921, 0]
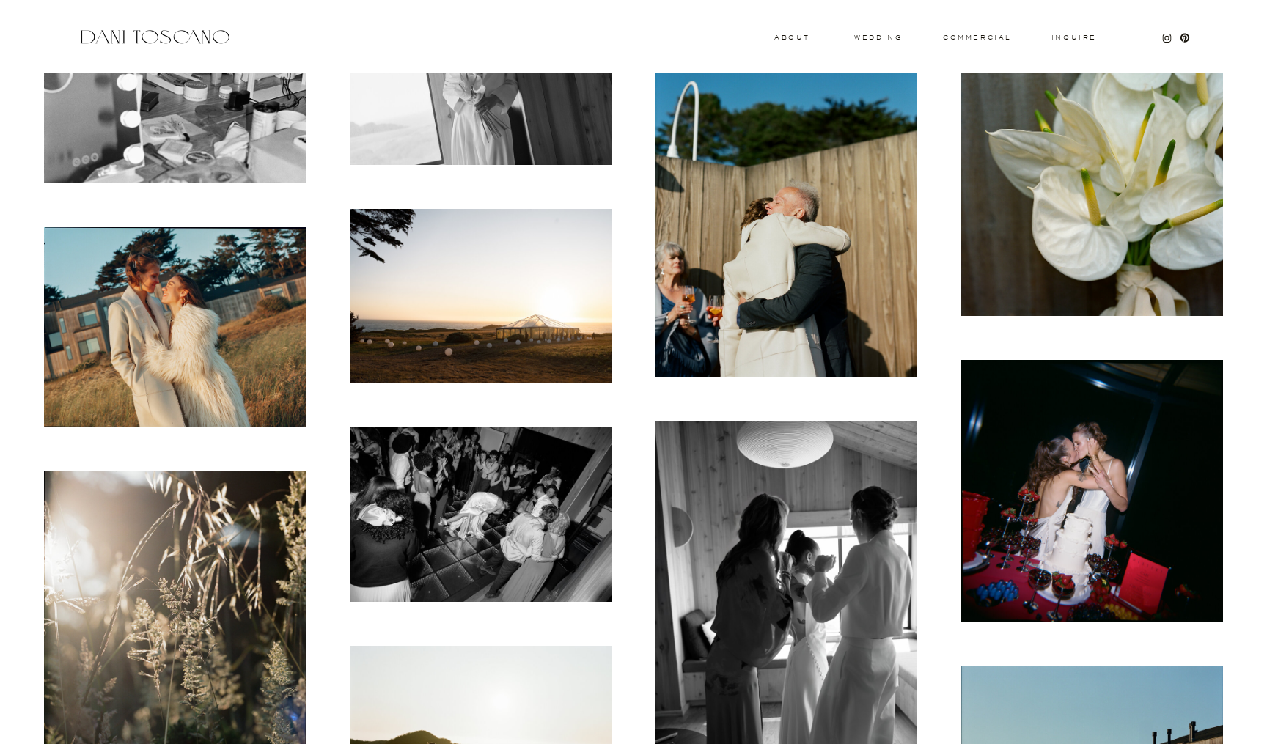
click at [557, 290] on img at bounding box center [481, 296] width 262 height 174
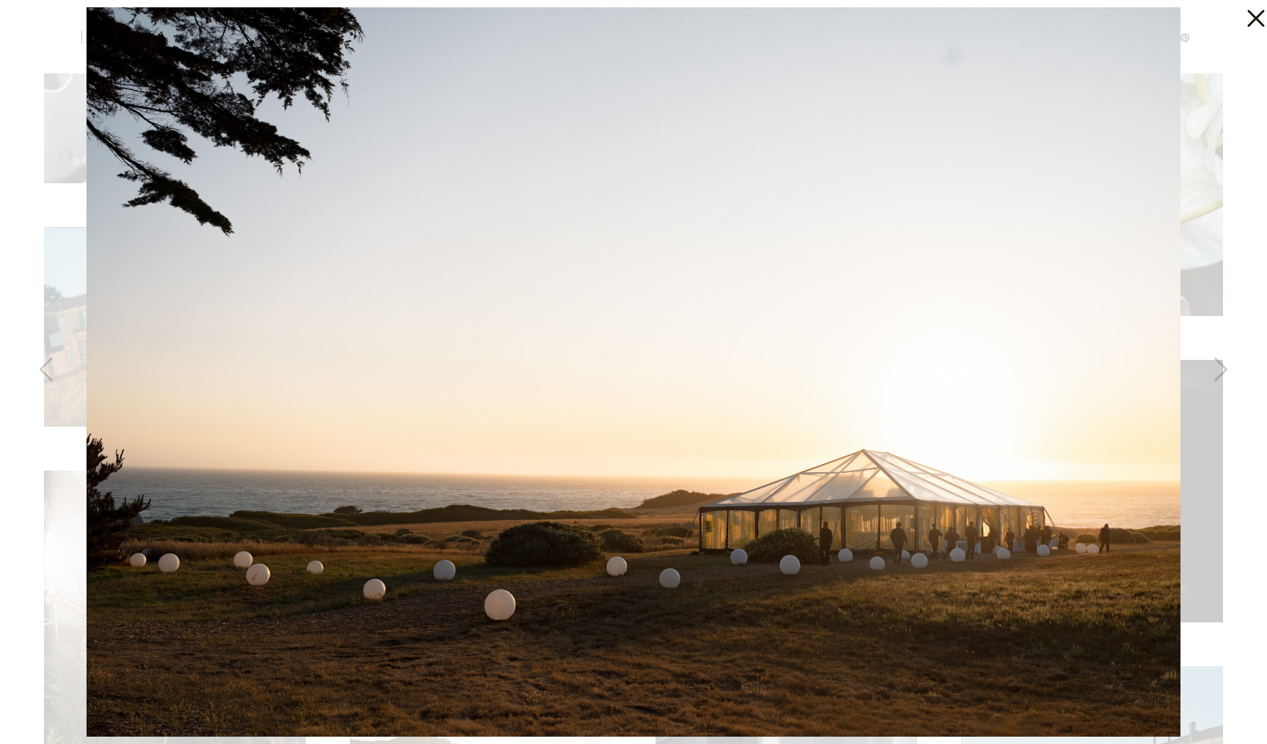
click at [1251, 24] on icon at bounding box center [1255, 18] width 17 height 17
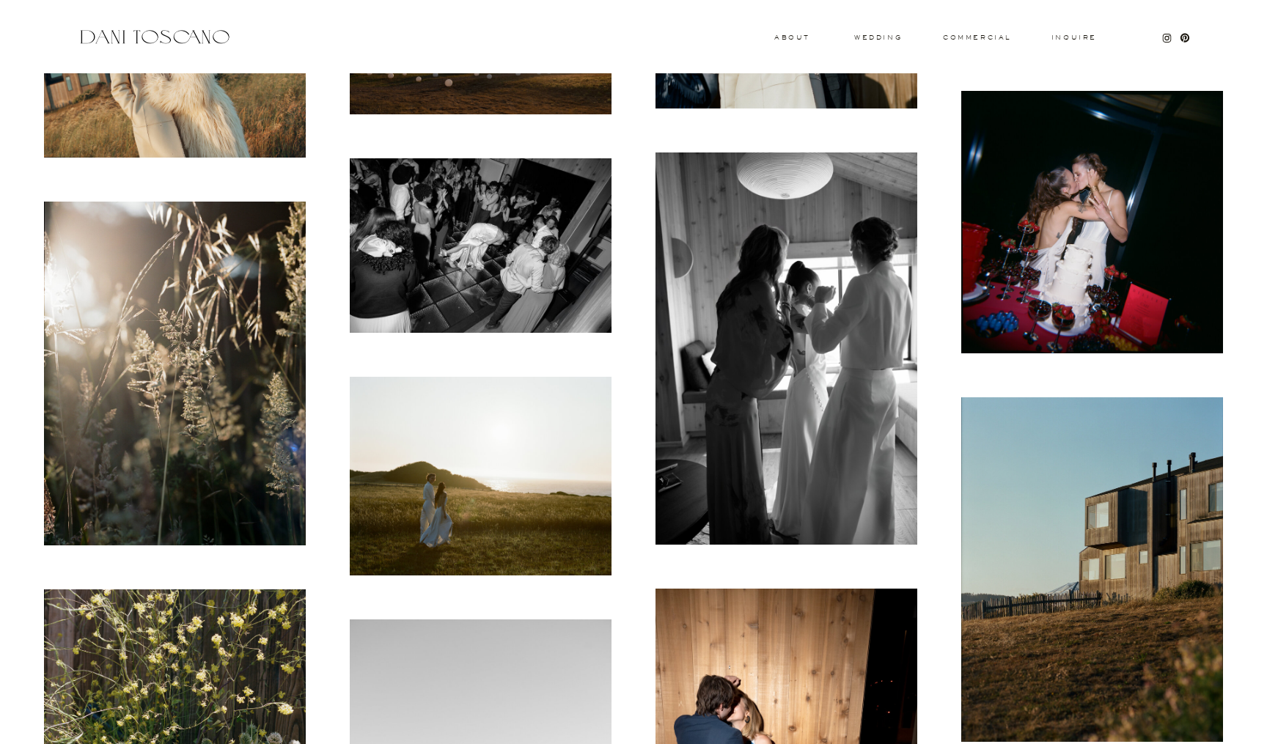
scroll to position [6195, 0]
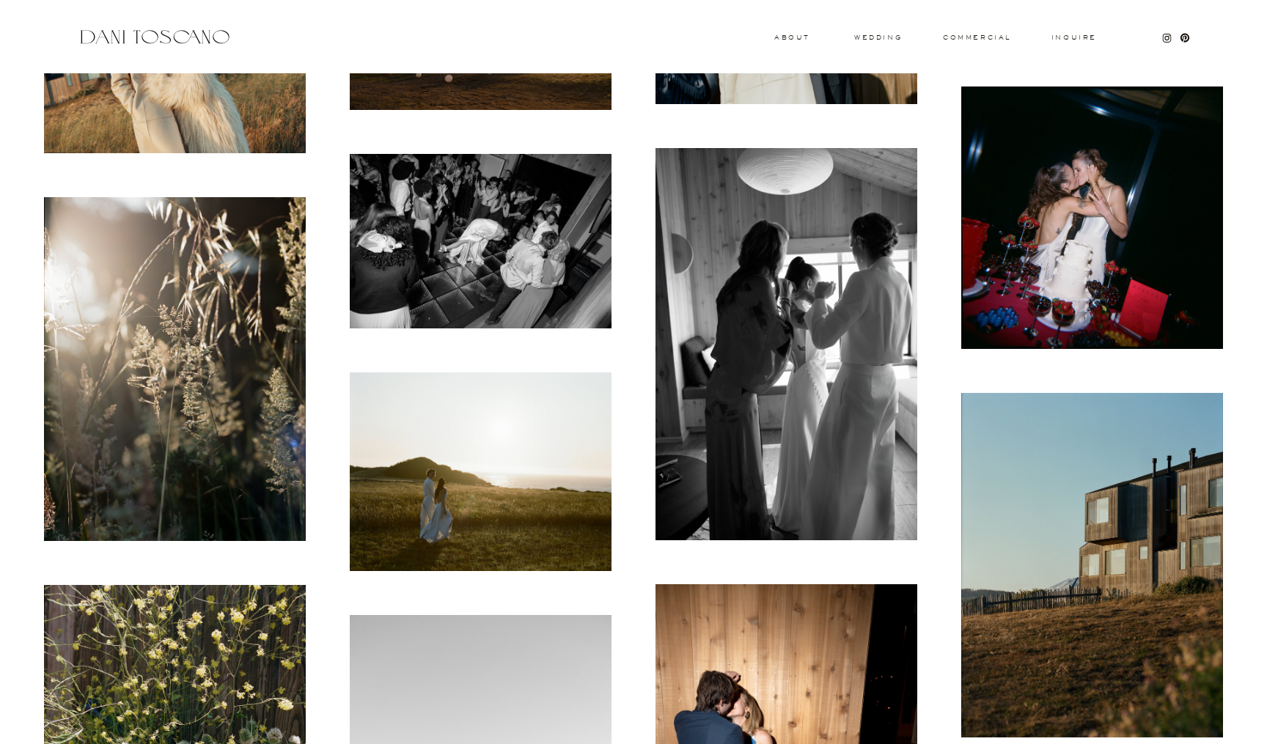
click at [531, 203] on img at bounding box center [481, 241] width 262 height 174
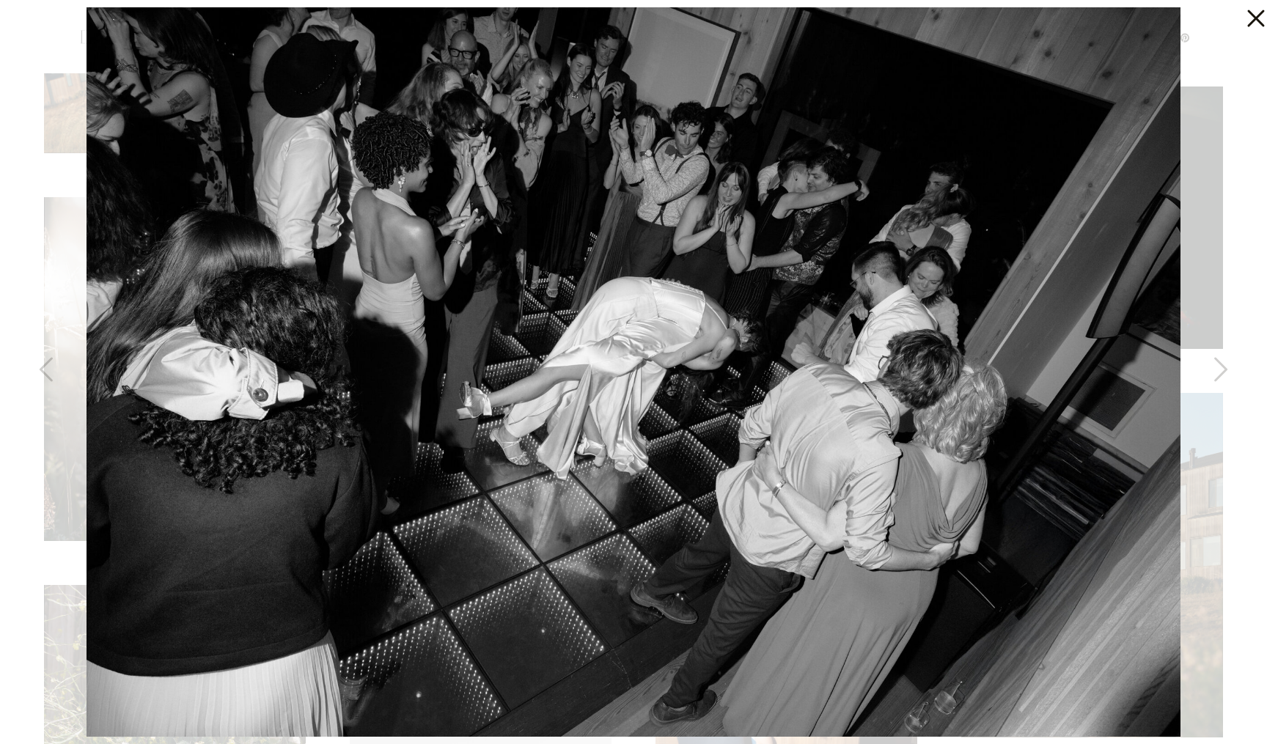
click at [1252, 17] on icon at bounding box center [1252, 14] width 29 height 29
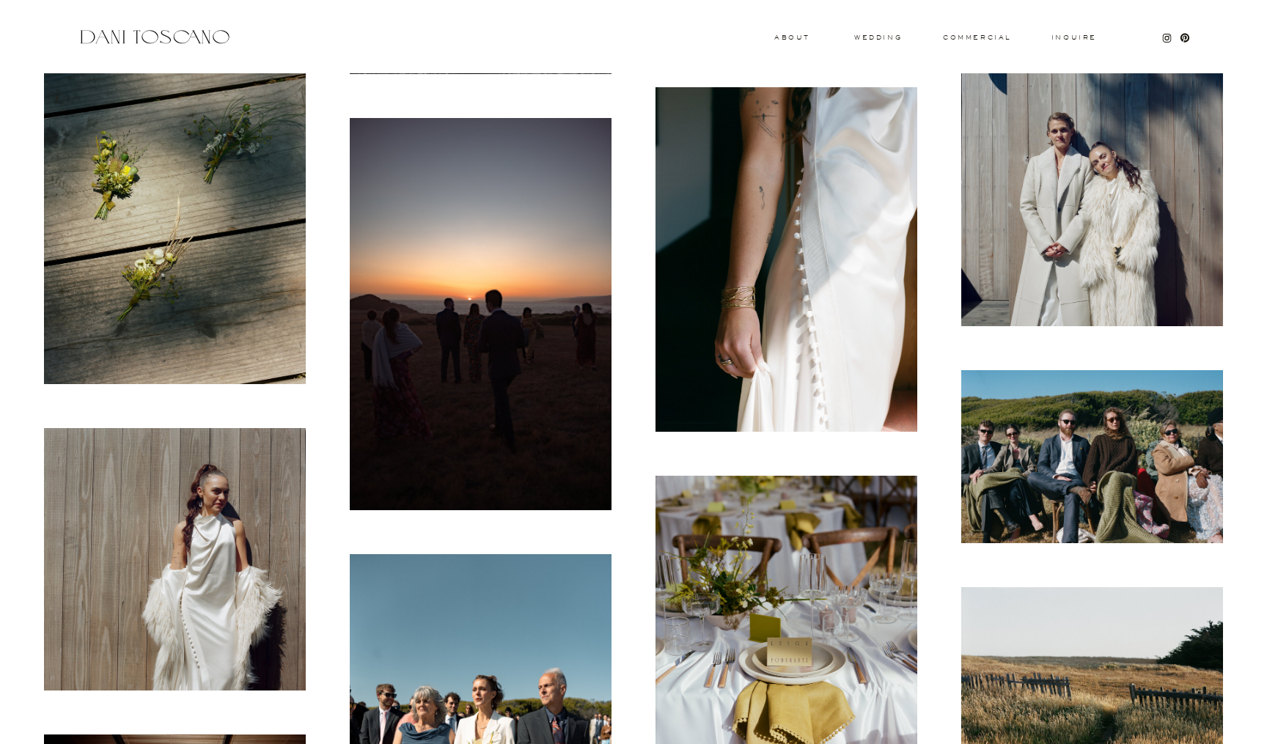
scroll to position [7127, 0]
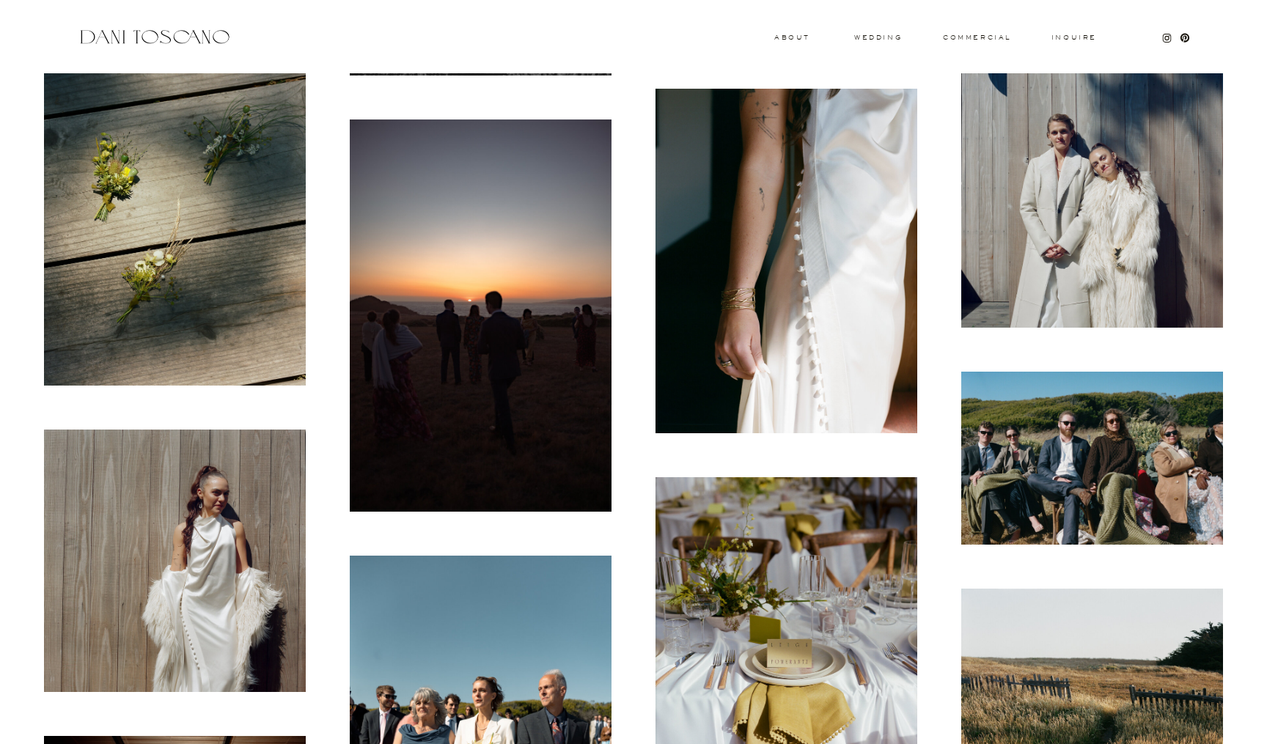
click at [778, 262] on img at bounding box center [786, 261] width 262 height 345
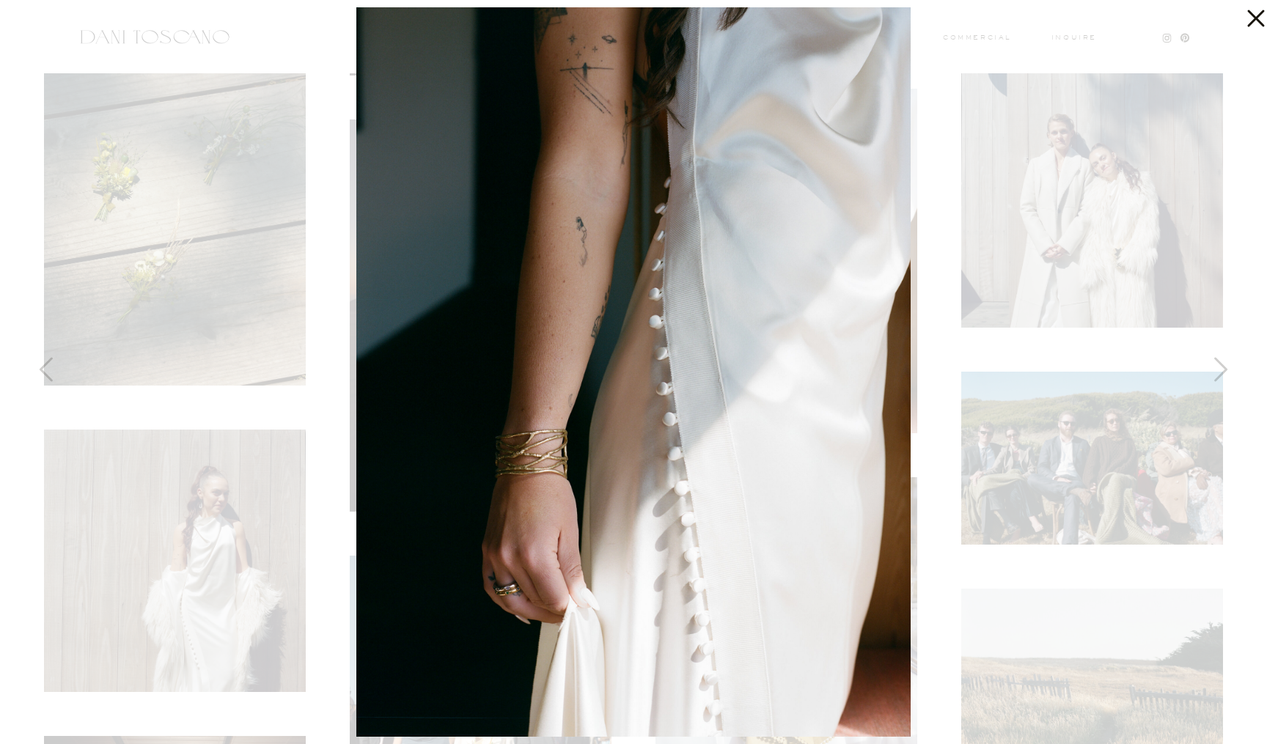
click at [1260, 16] on icon at bounding box center [1252, 14] width 29 height 29
click at [1264, 12] on icon at bounding box center [1252, 14] width 29 height 29
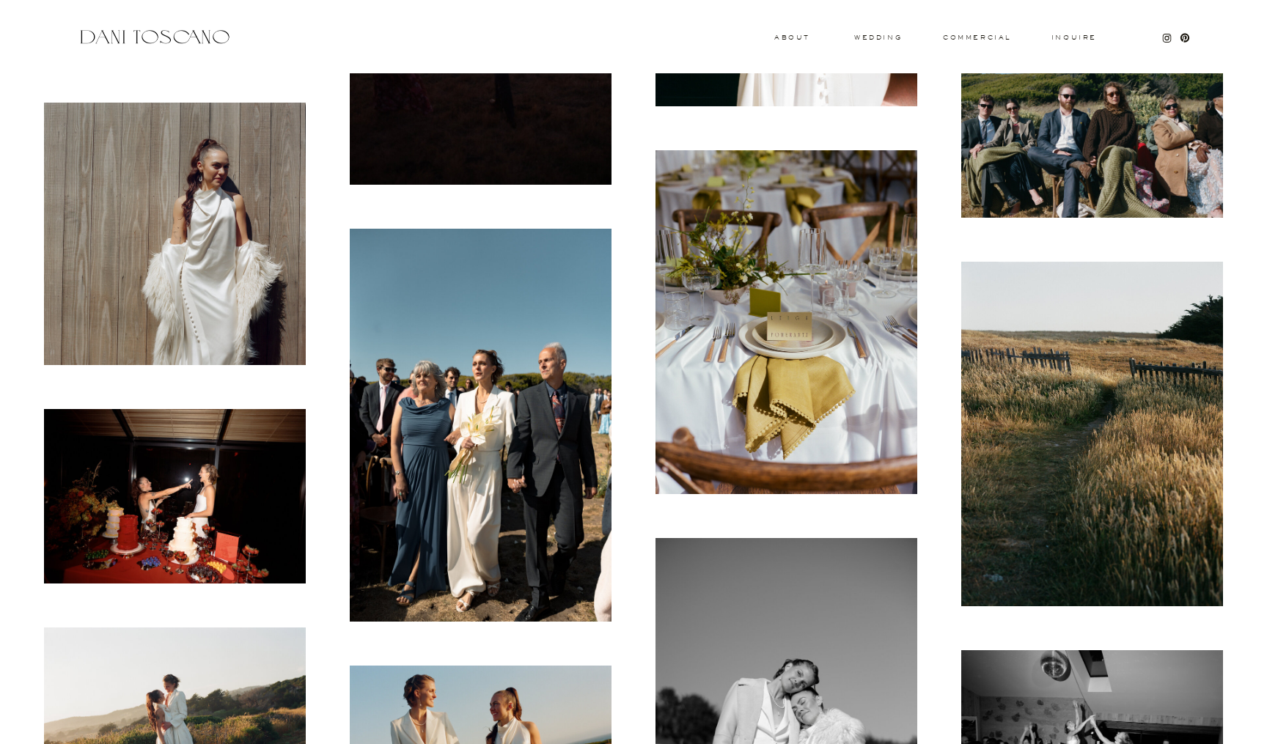
scroll to position [7447, 0]
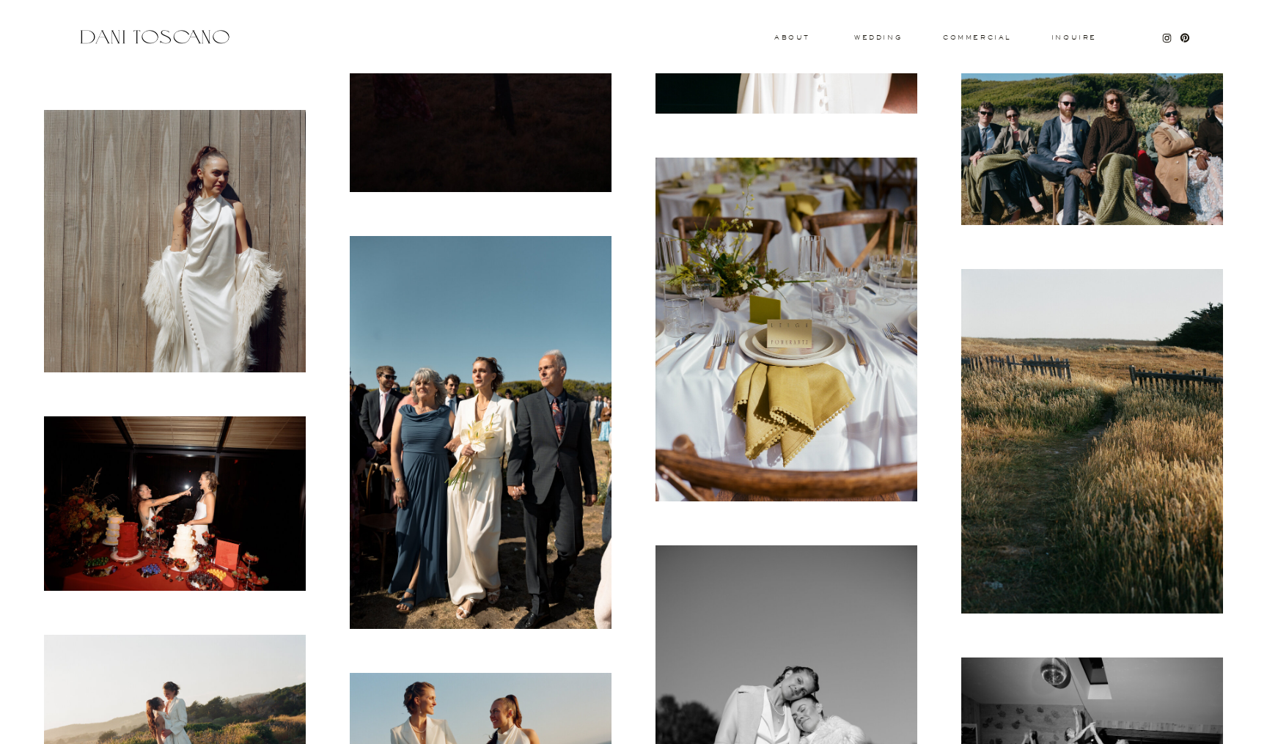
click at [1112, 142] on img at bounding box center [1092, 139] width 262 height 174
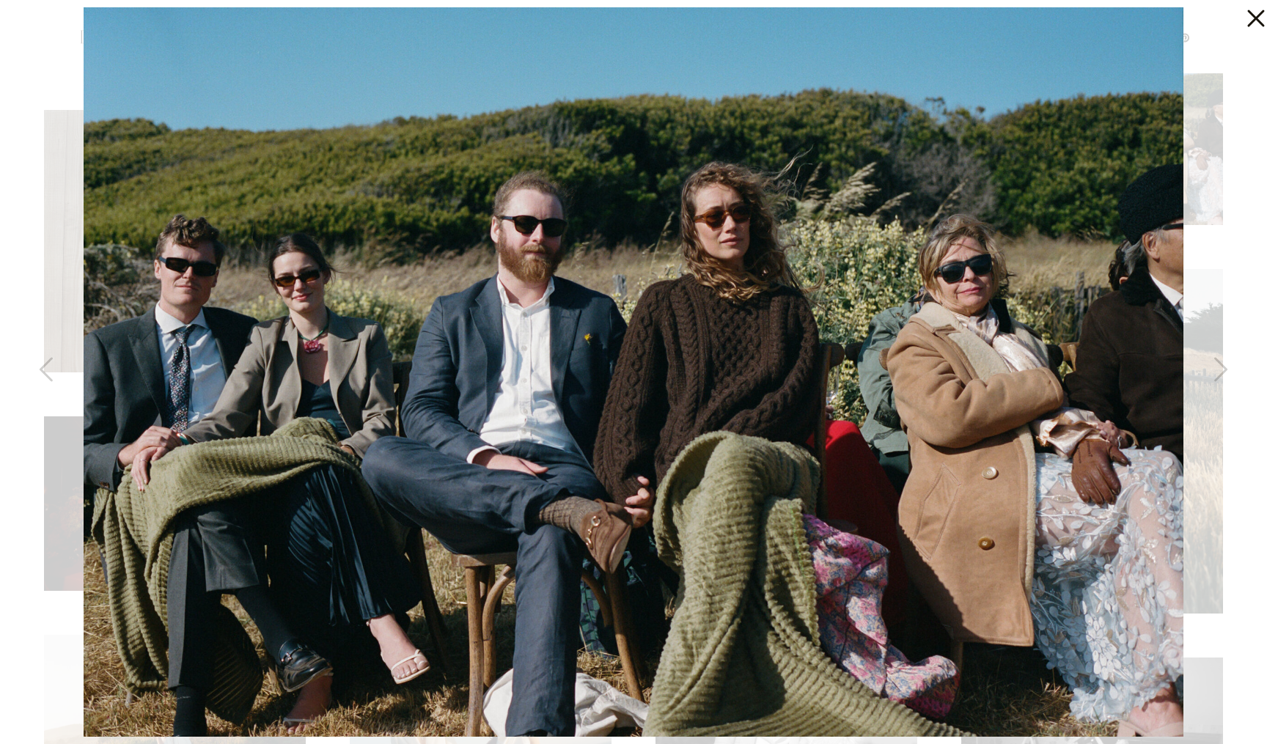
click at [1251, 21] on icon at bounding box center [1252, 14] width 29 height 29
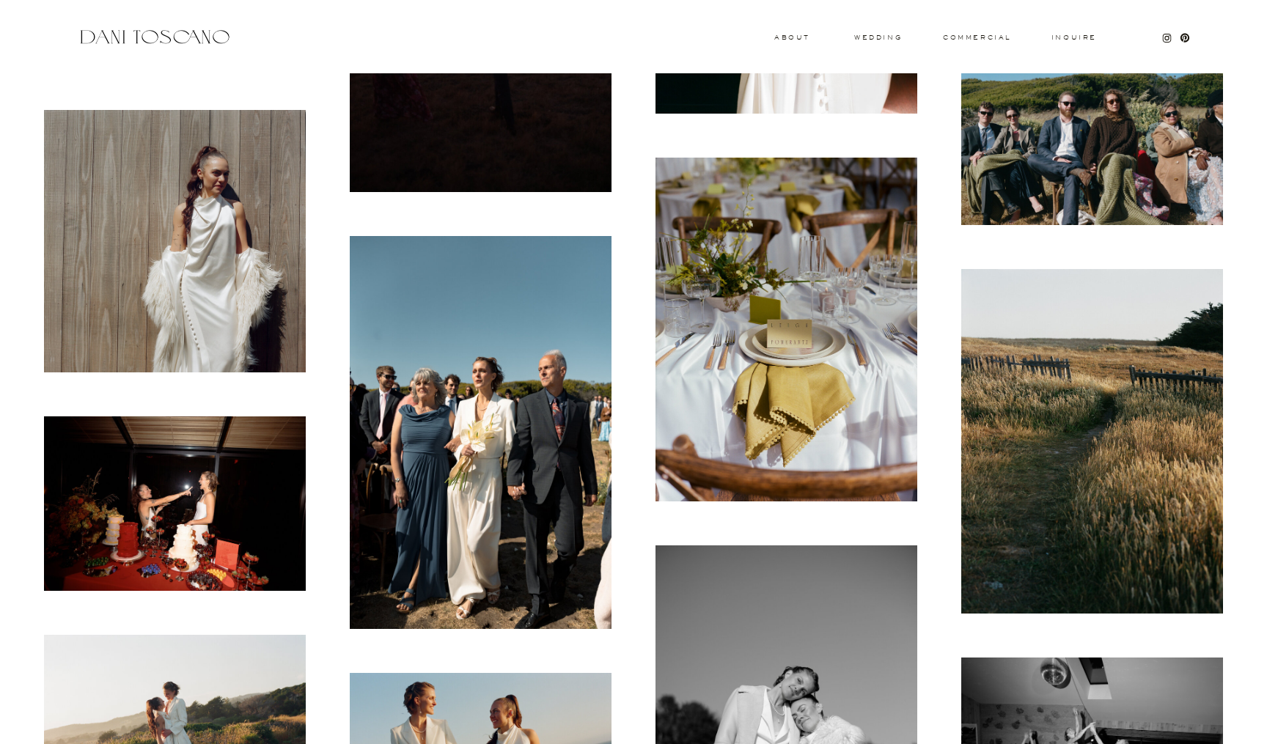
click at [500, 364] on img at bounding box center [481, 432] width 262 height 393
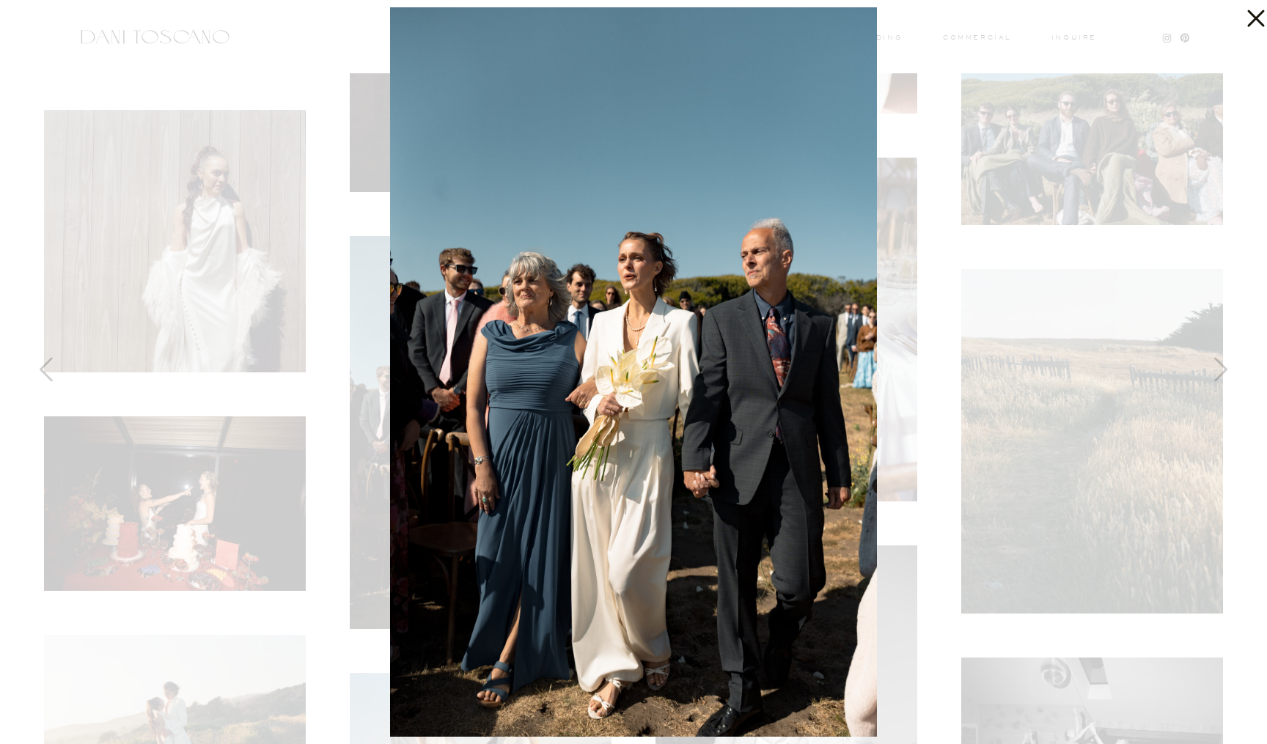
click at [1252, 19] on icon at bounding box center [1252, 14] width 29 height 29
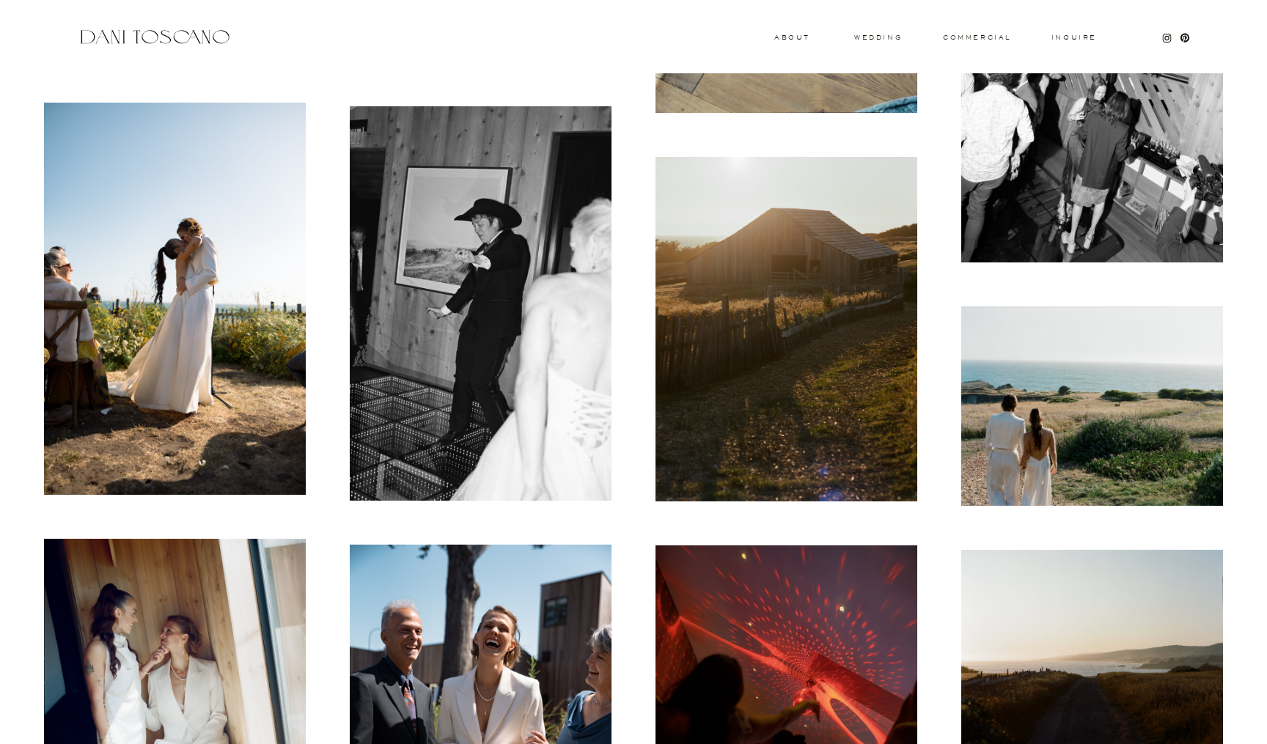
scroll to position [9796, 0]
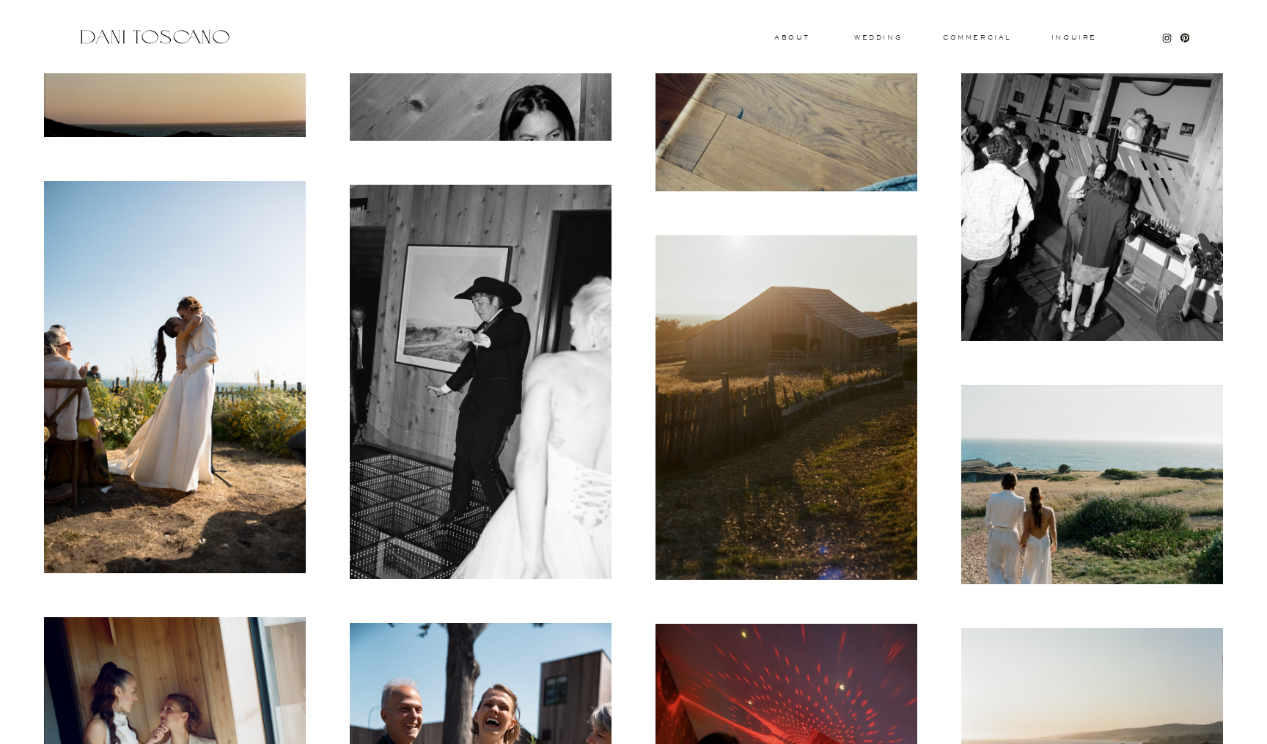
click at [197, 262] on img at bounding box center [175, 377] width 262 height 393
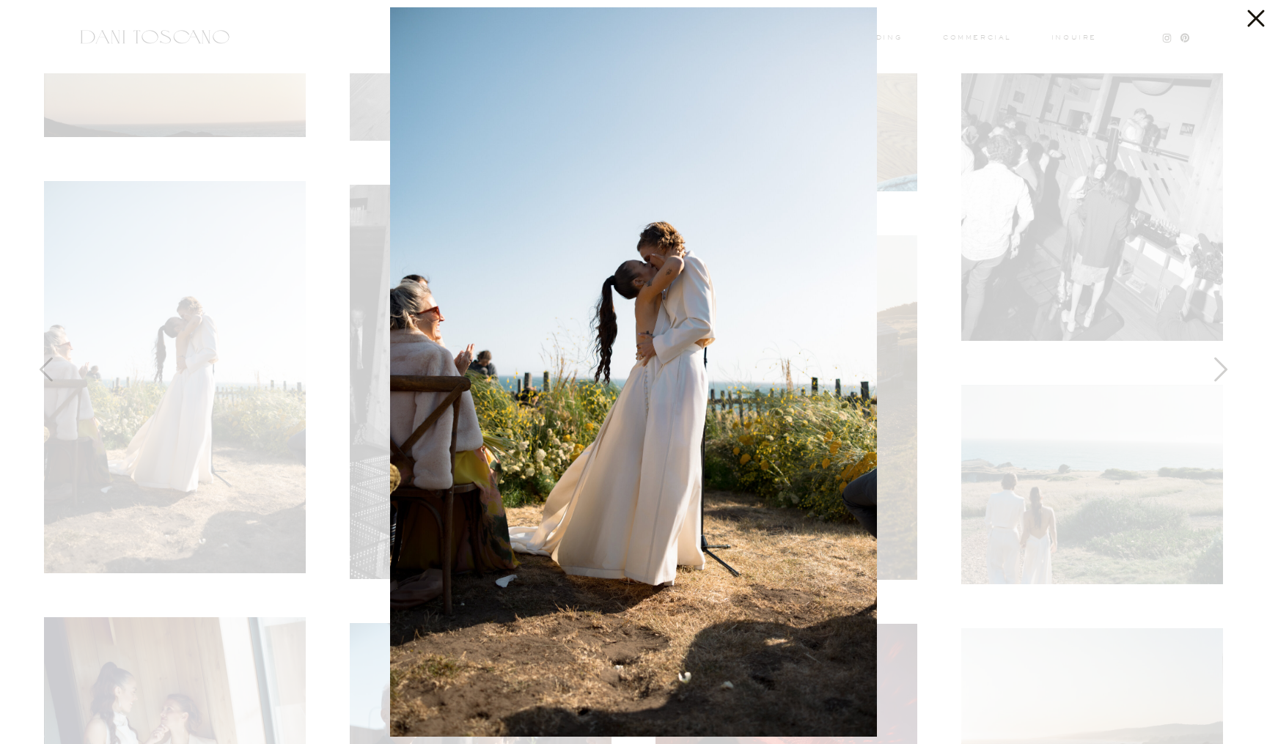
click at [1260, 17] on icon at bounding box center [1252, 14] width 29 height 29
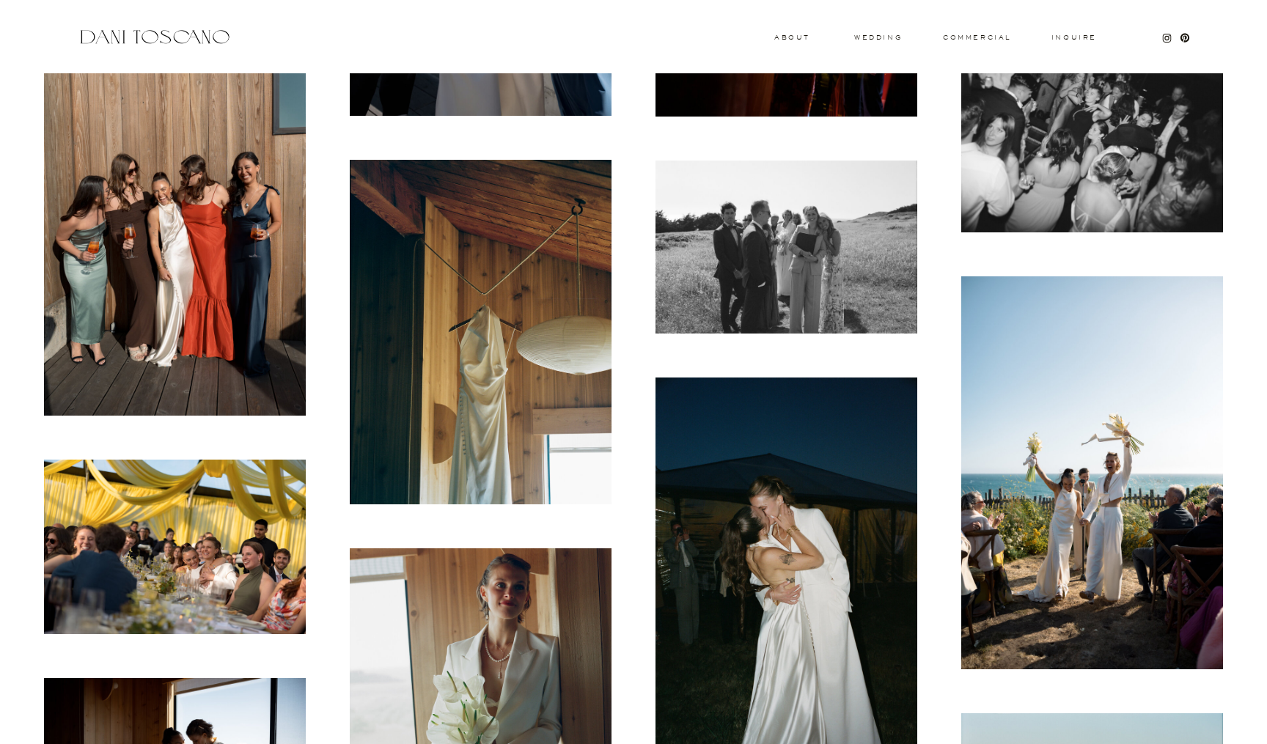
scroll to position [11100, 0]
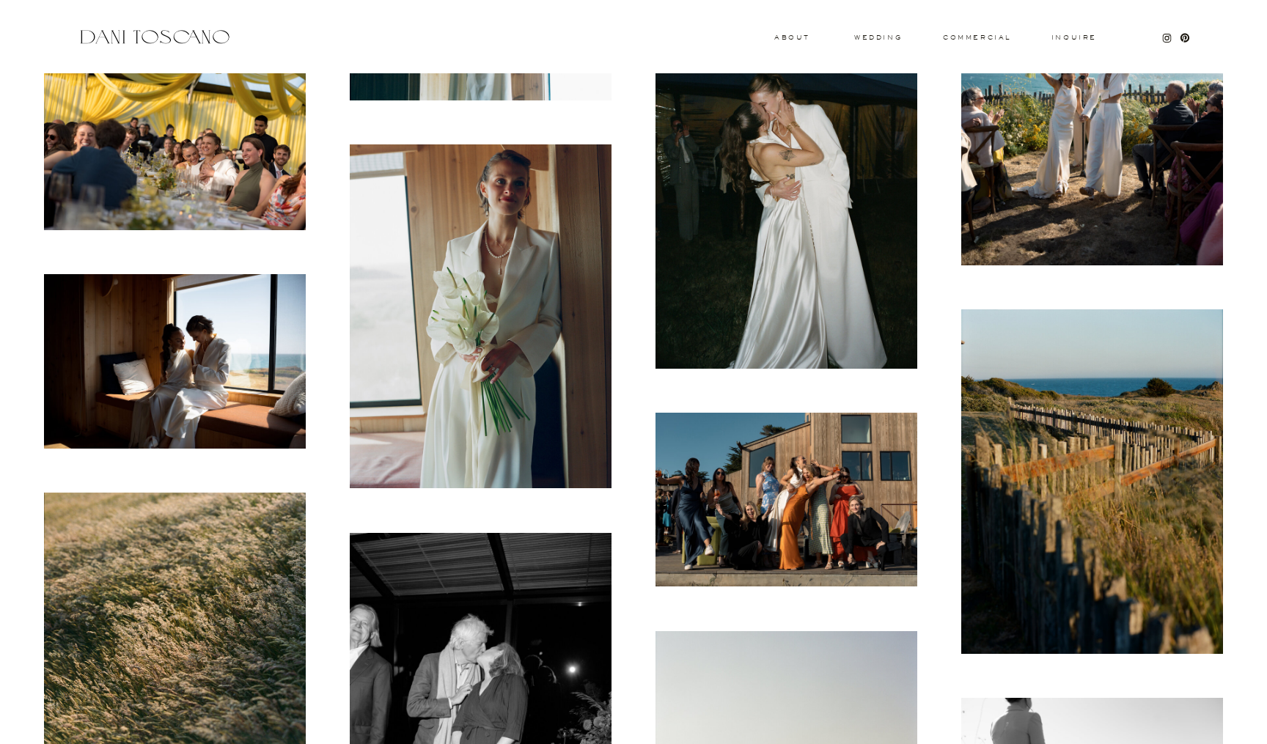
click at [1035, 150] on img at bounding box center [1092, 68] width 262 height 393
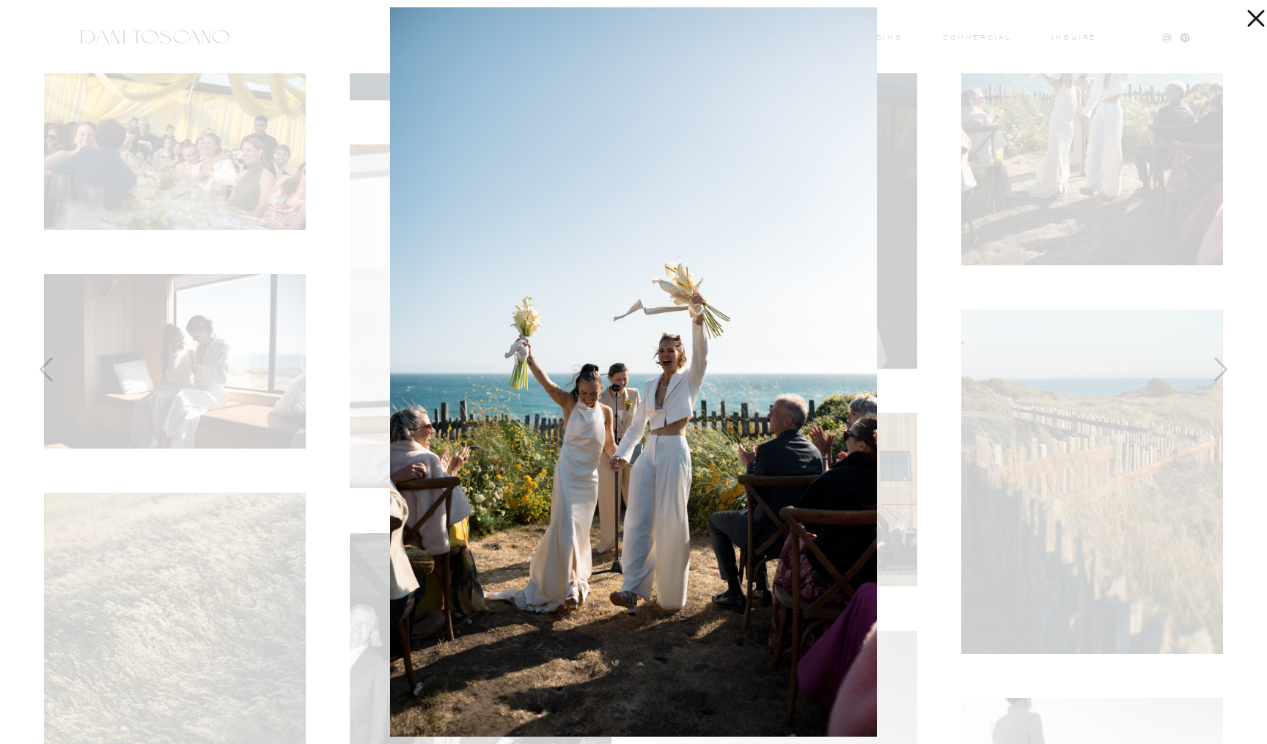
click at [1258, 11] on icon at bounding box center [1252, 14] width 29 height 29
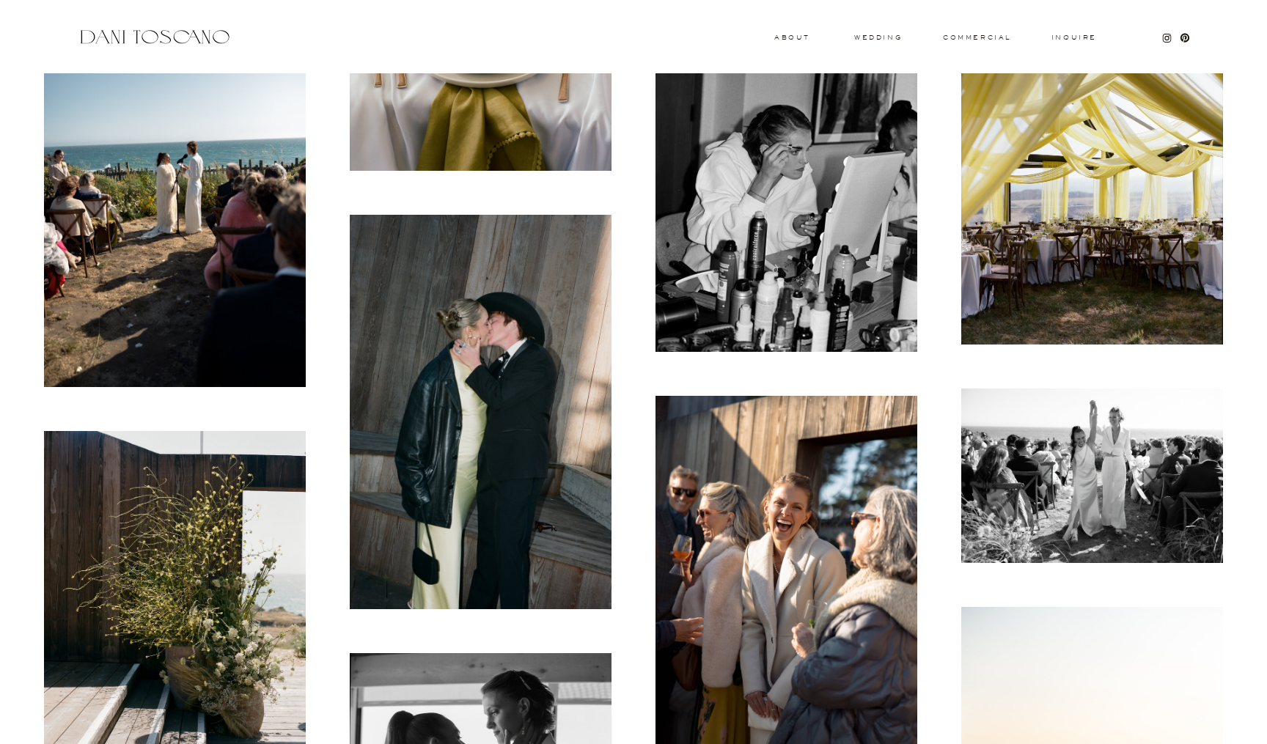
scroll to position [15423, 0]
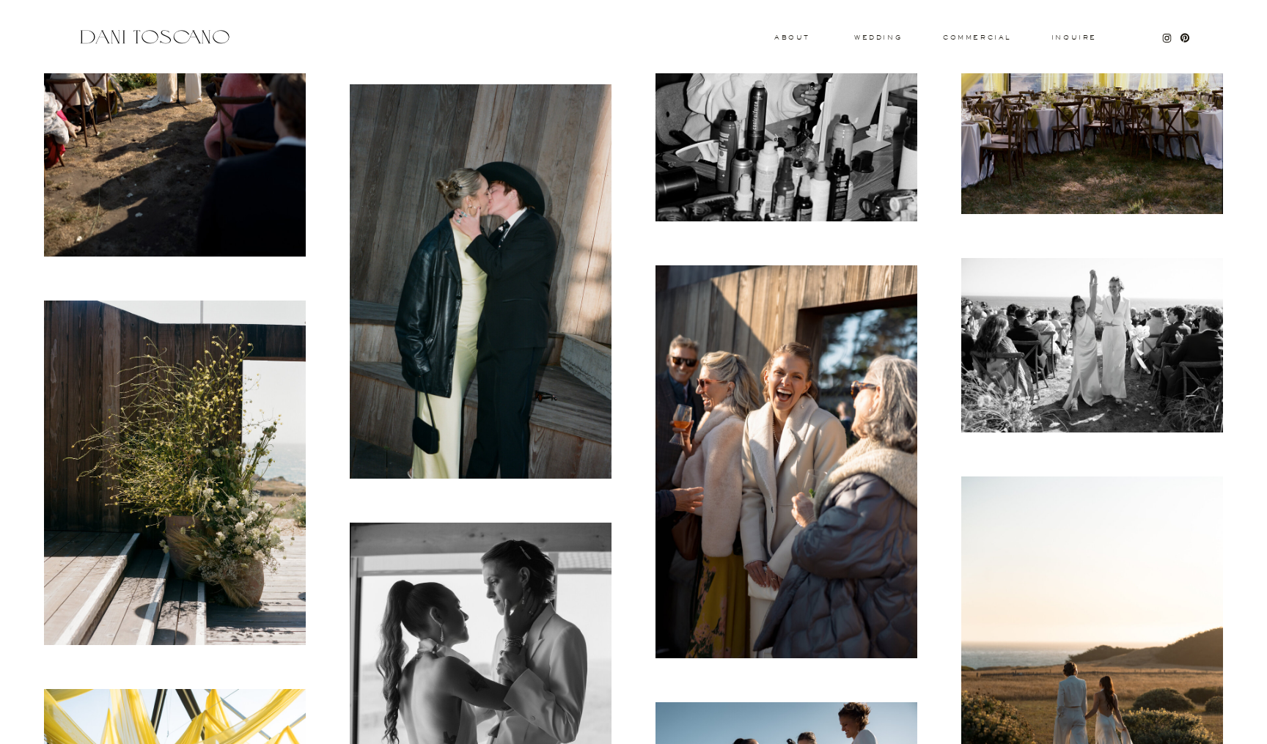
click at [576, 275] on img at bounding box center [481, 281] width 262 height 394
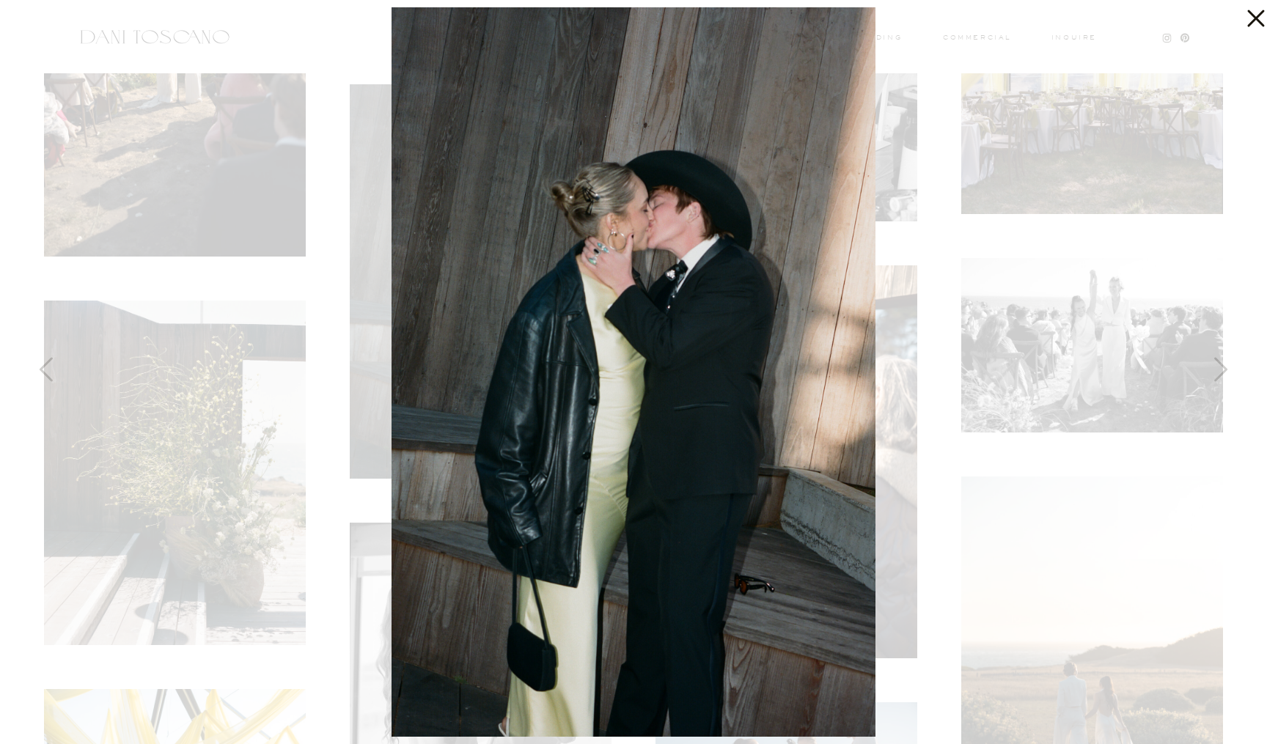
click at [1253, 21] on icon at bounding box center [1255, 18] width 17 height 17
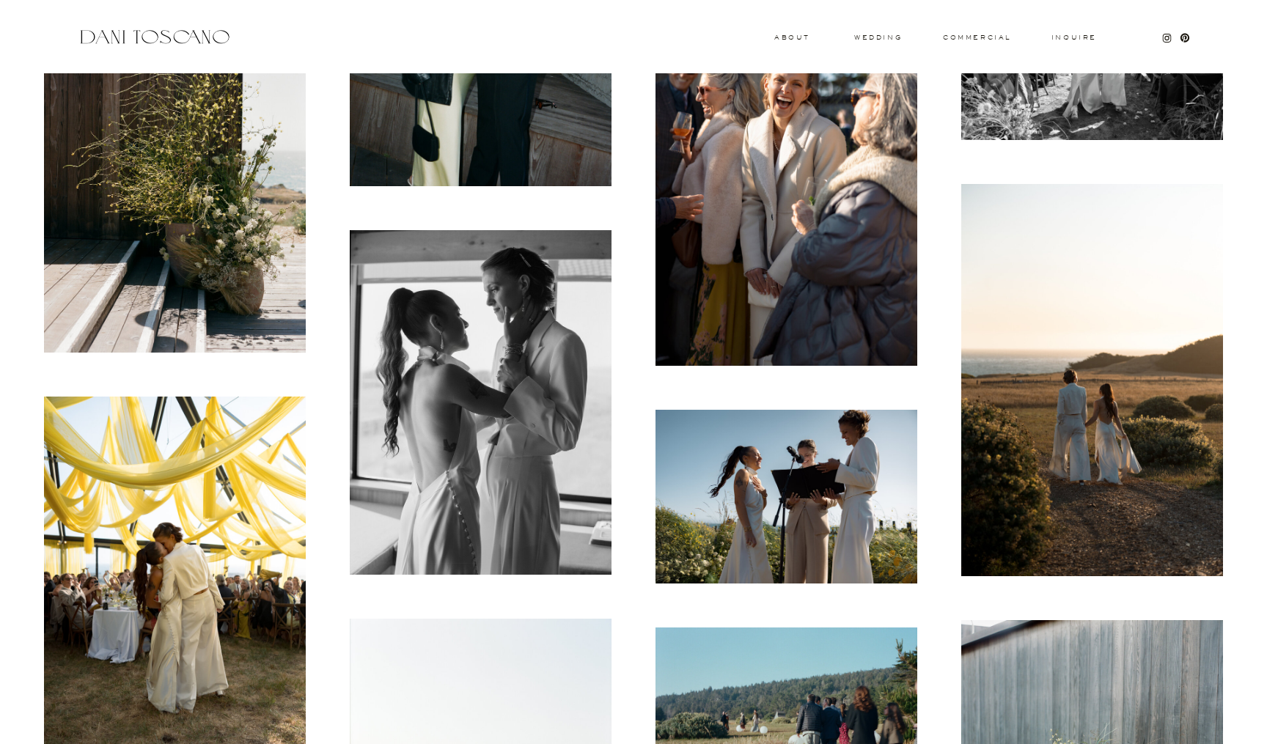
scroll to position [15717, 0]
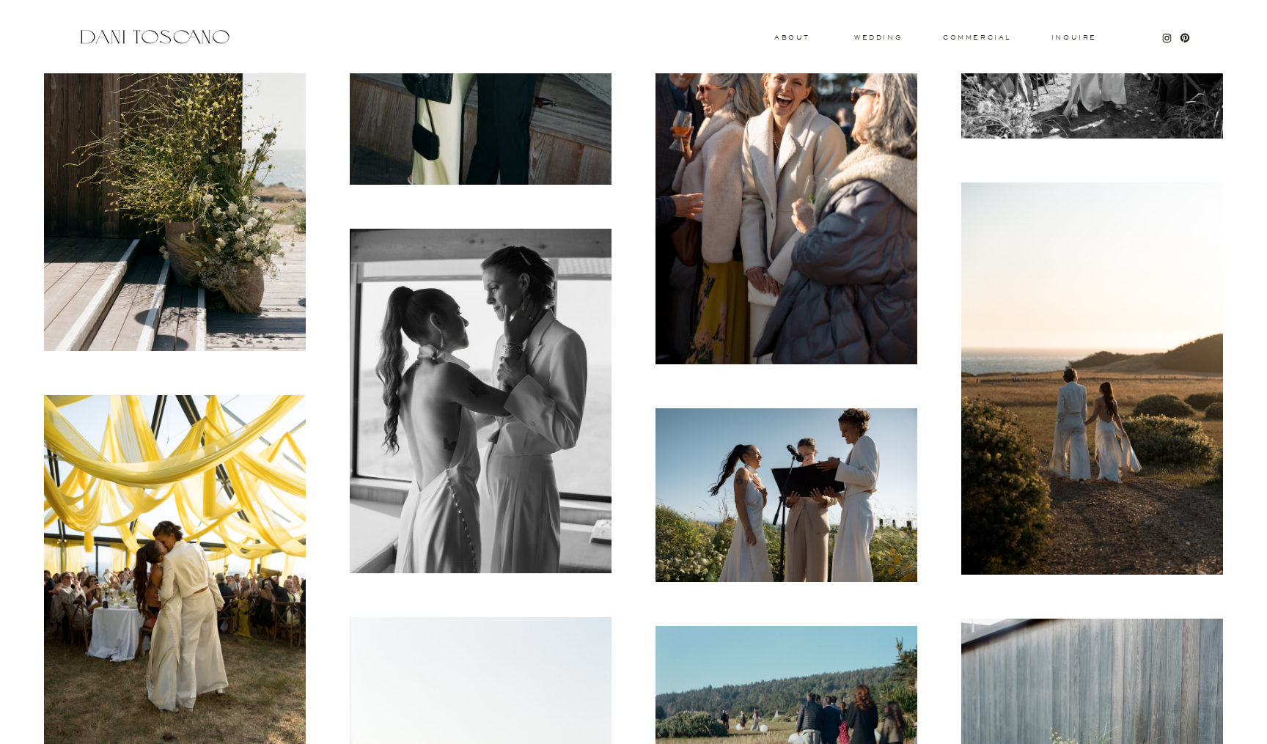
click at [175, 549] on img at bounding box center [175, 591] width 262 height 393
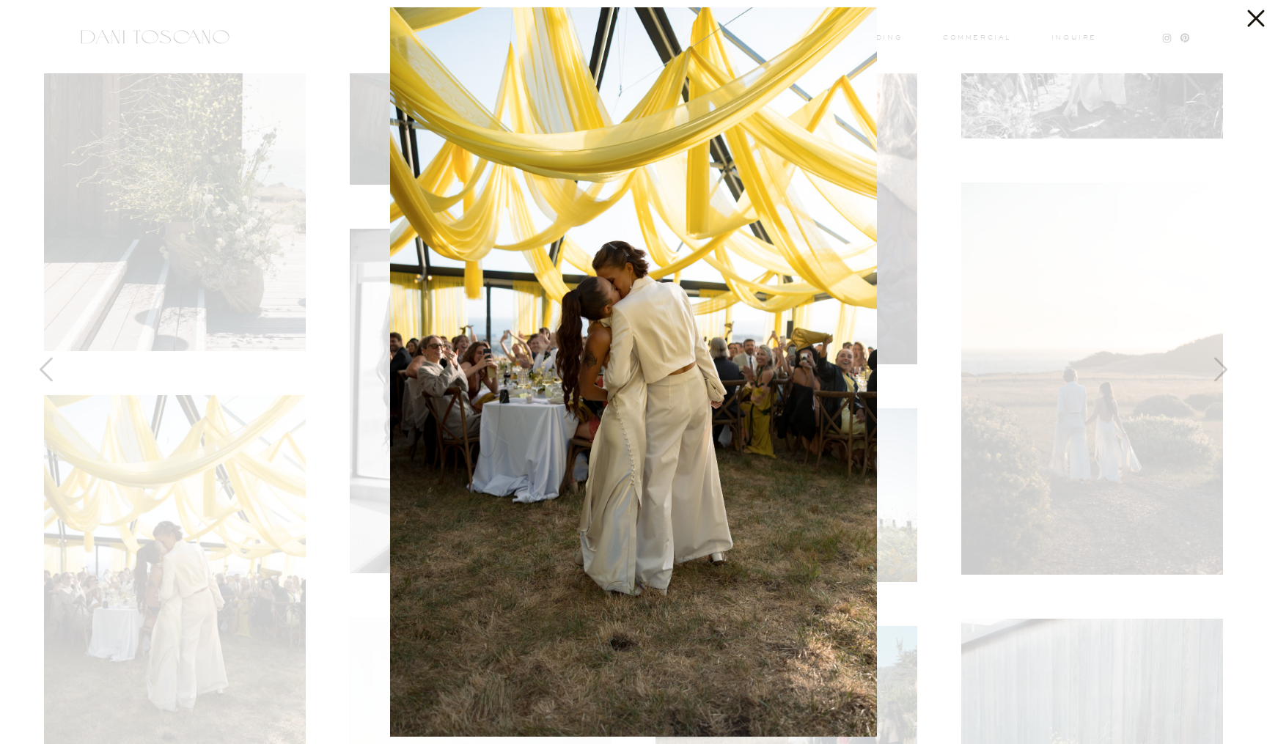
click at [1256, 19] on icon at bounding box center [1255, 18] width 17 height 17
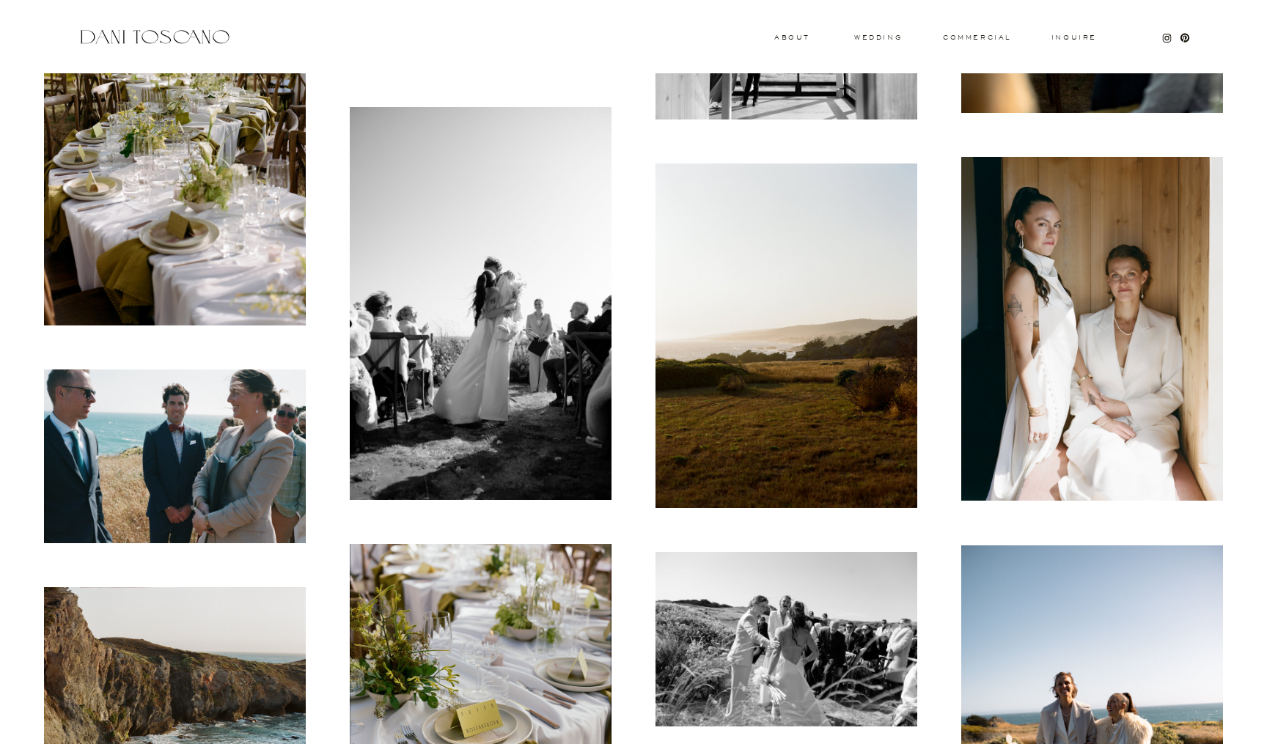
scroll to position [17014, 0]
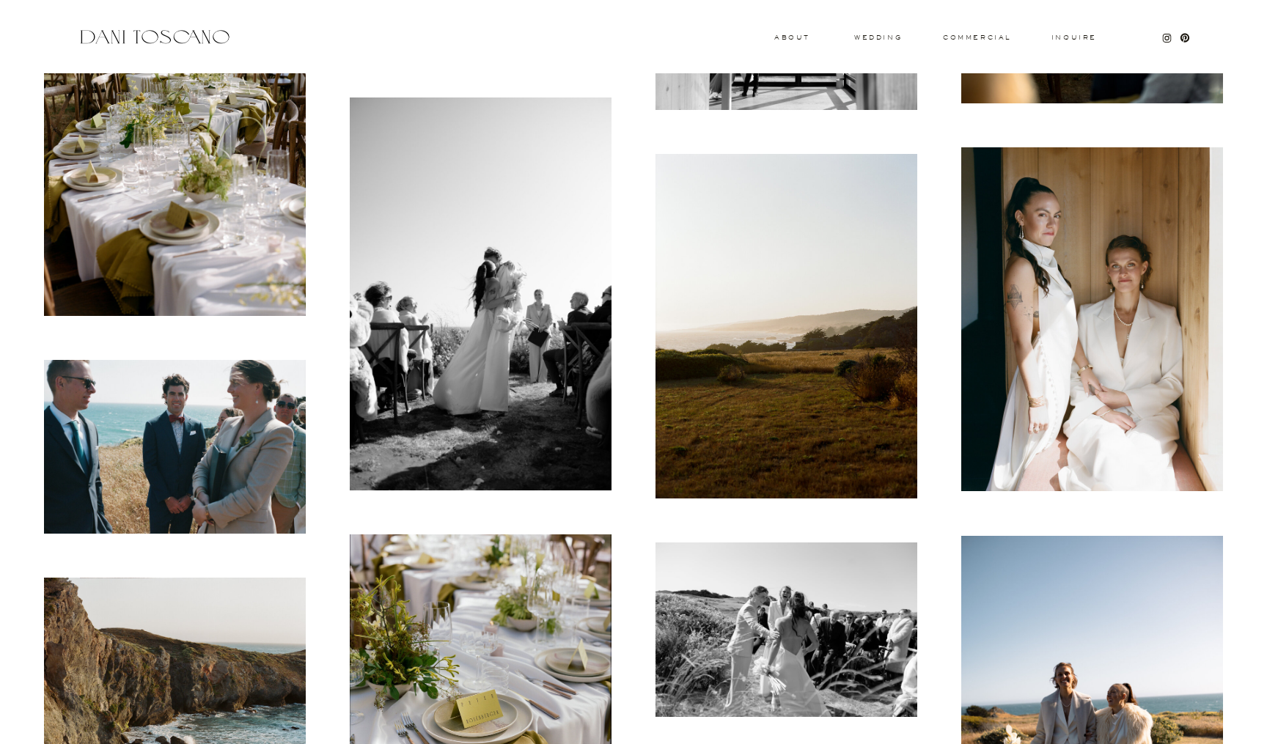
click at [184, 454] on img at bounding box center [175, 447] width 262 height 174
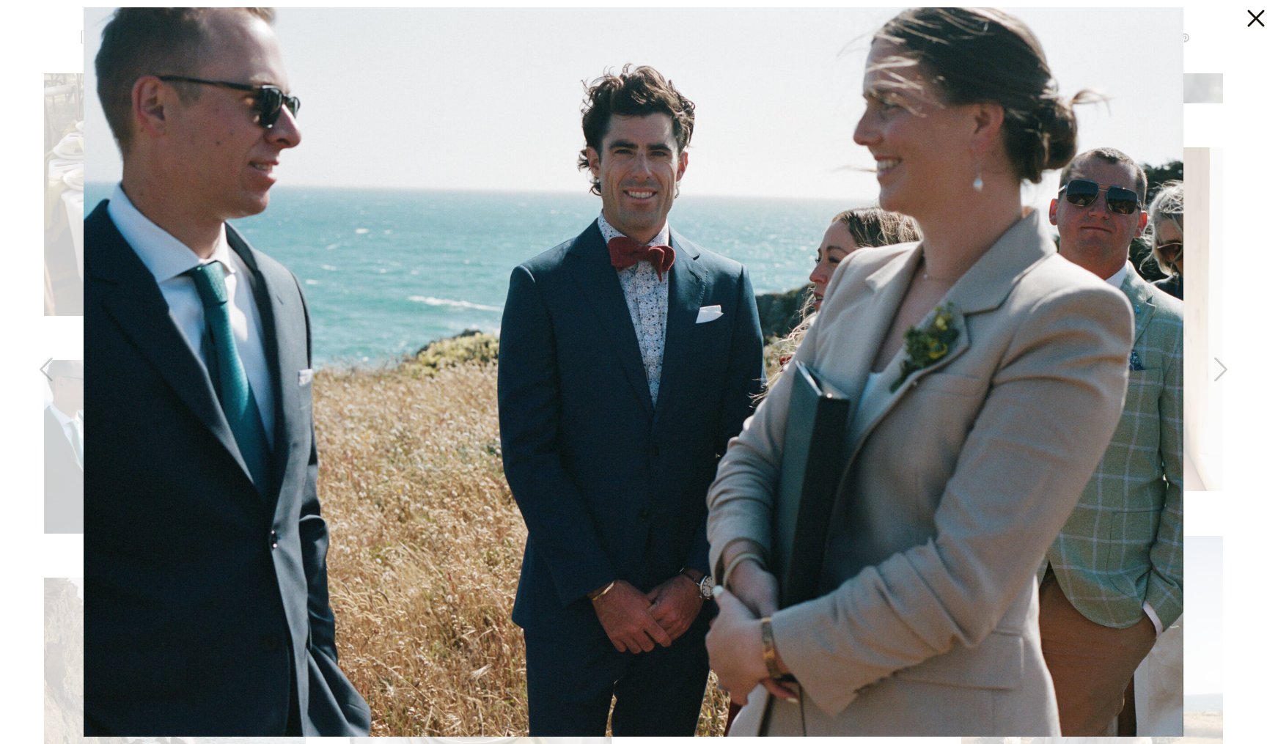
click at [1254, 15] on icon at bounding box center [1255, 18] width 17 height 17
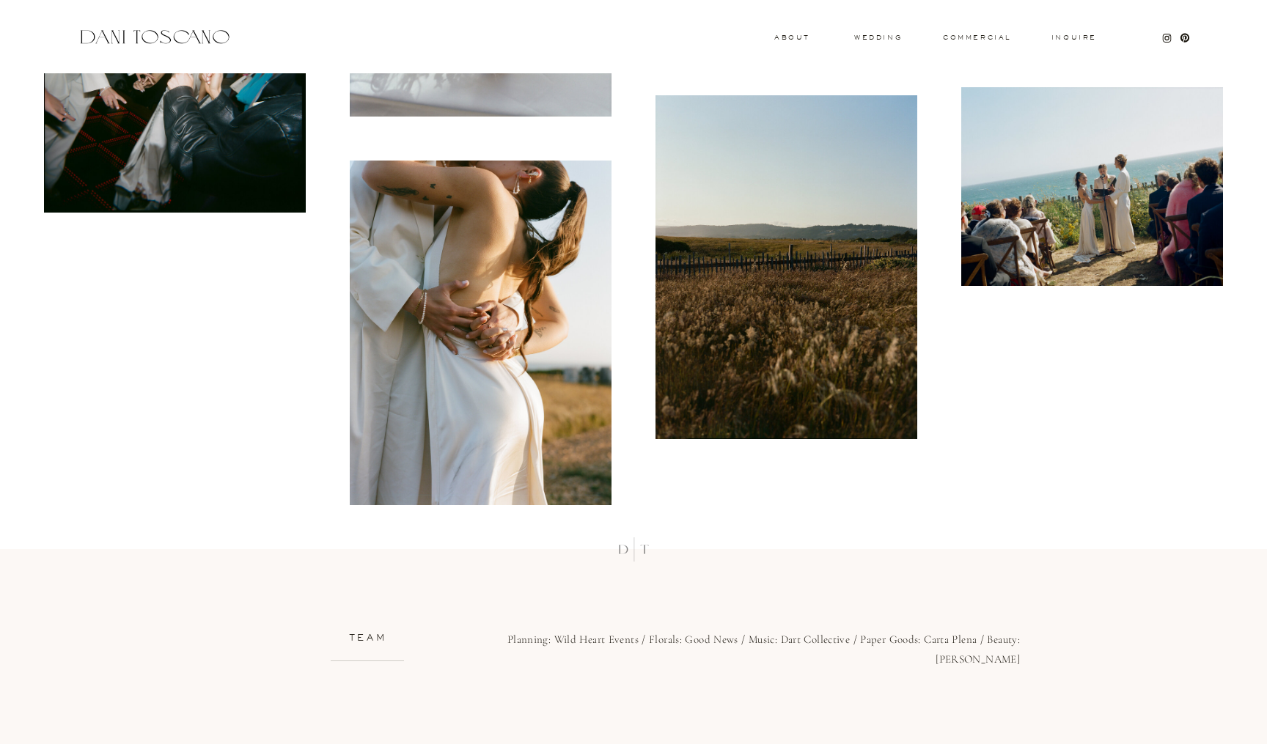
scroll to position [19410, 0]
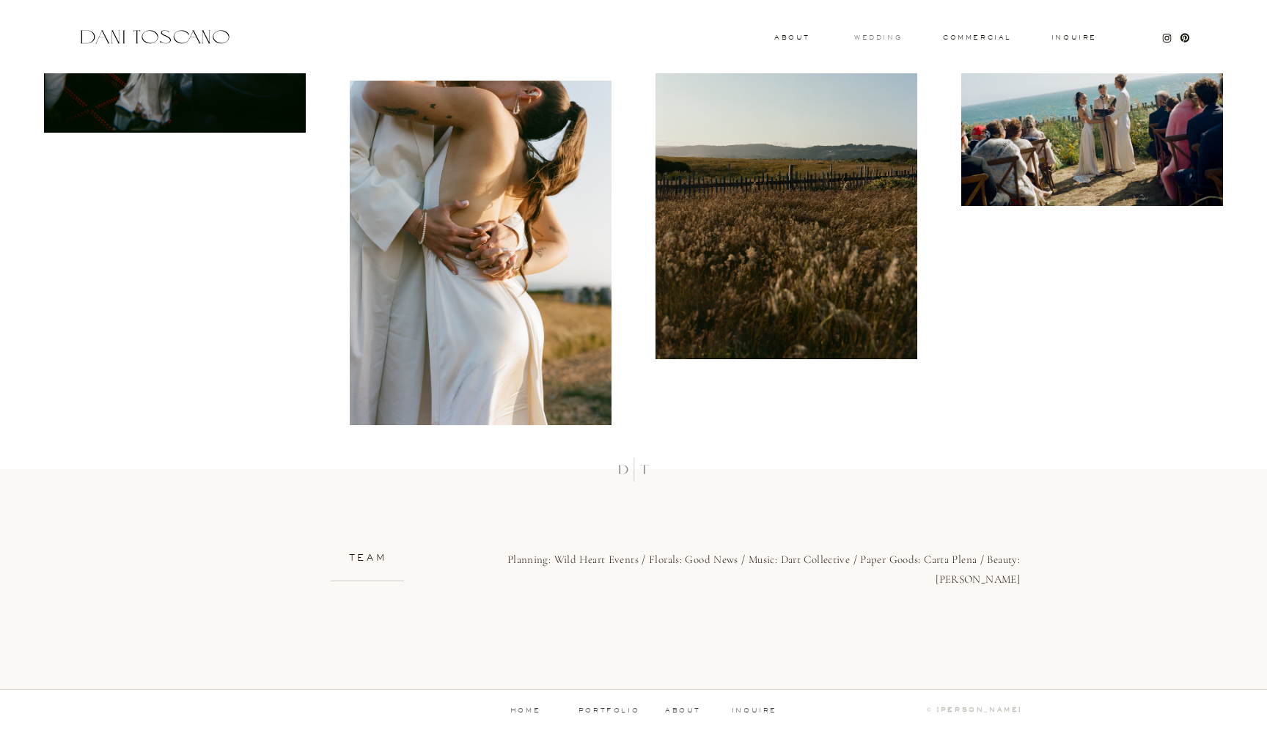
click at [891, 39] on h3 "wedding" at bounding box center [878, 36] width 48 height 5
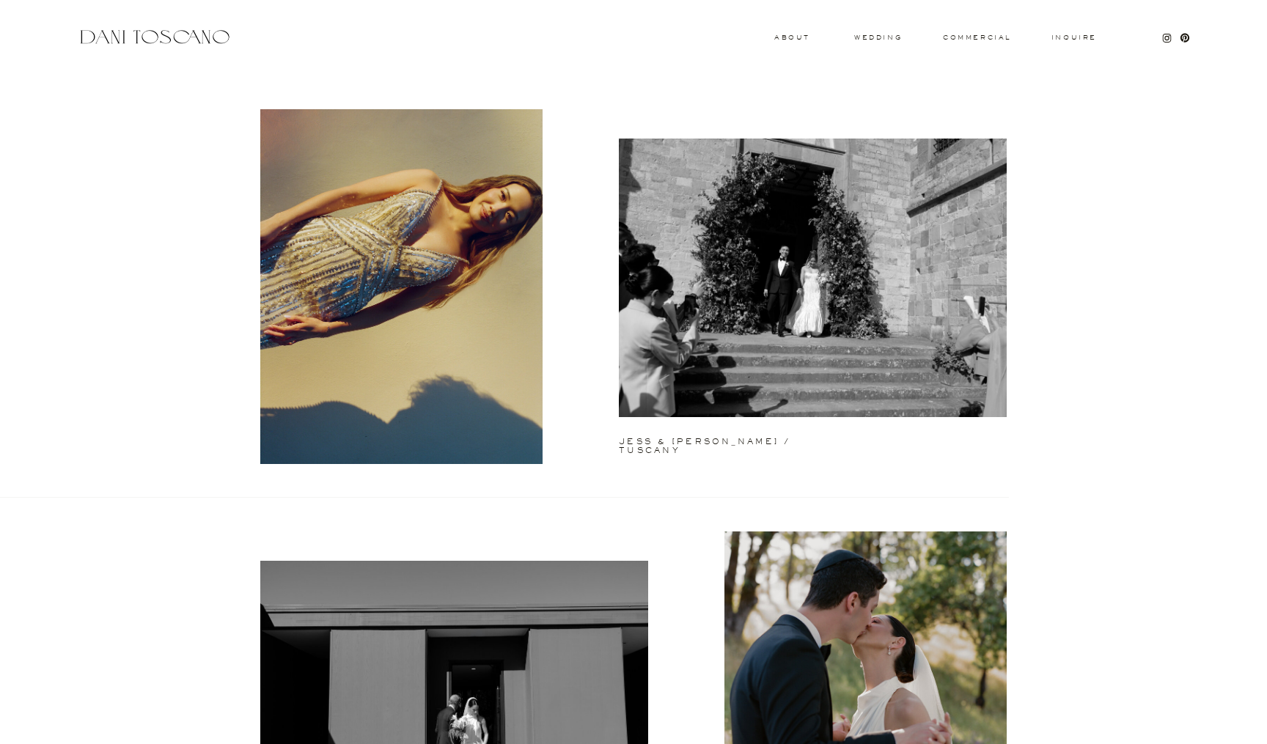
click at [704, 444] on h2 "jess & matt / tuscany" at bounding box center [733, 441] width 229 height 6
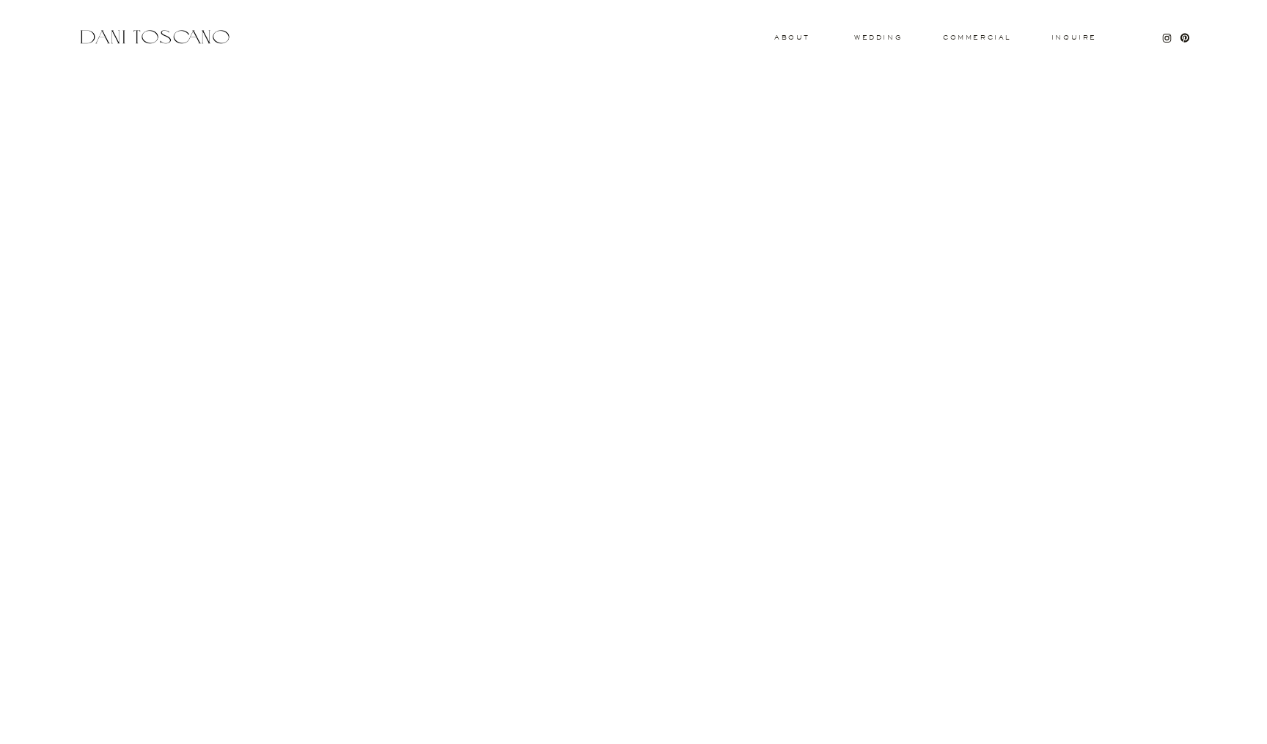
scroll to position [5975, 0]
